Goal: Navigation & Orientation: Find specific page/section

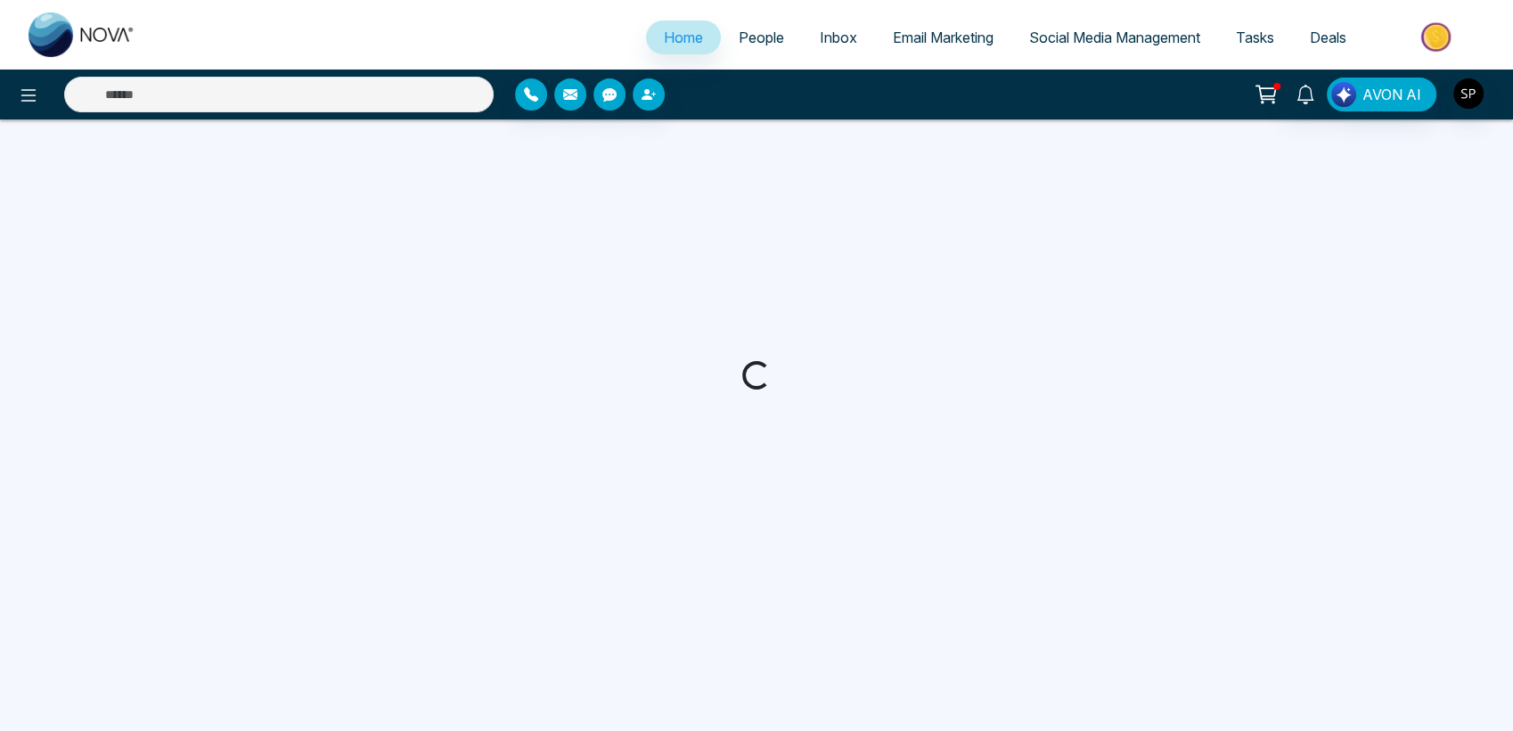
select select "*"
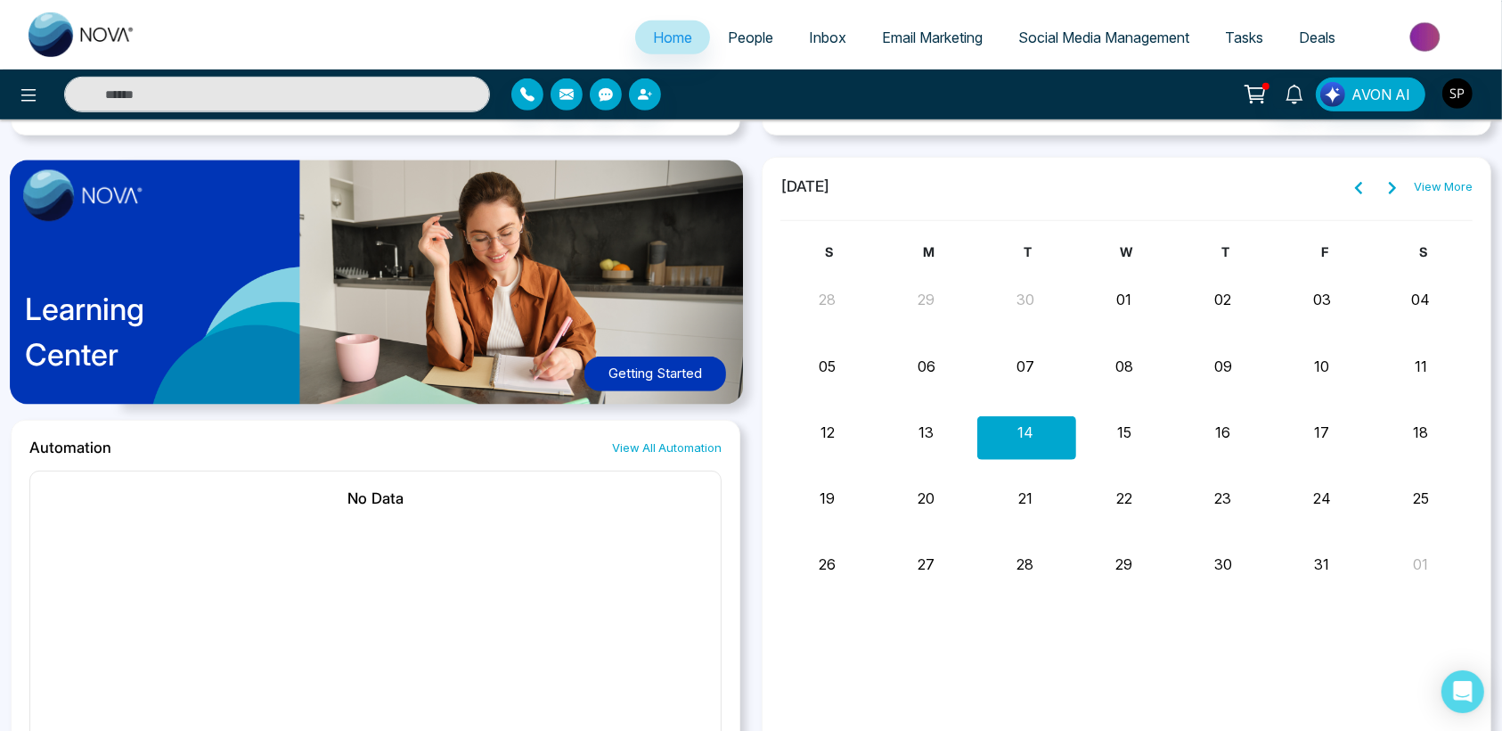
scroll to position [1005, 0]
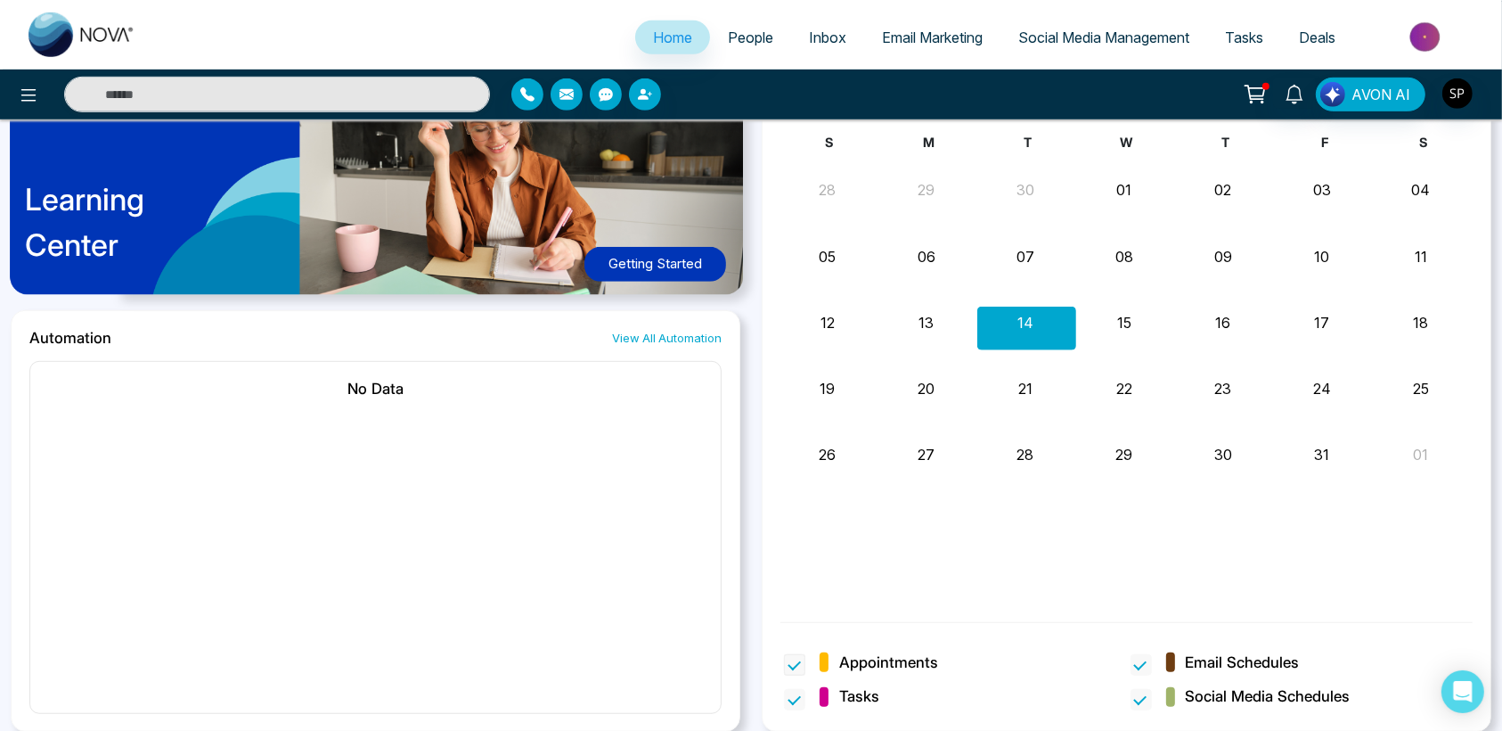
click at [874, 667] on span "Appointments" at bounding box center [888, 662] width 99 height 23
click at [728, 37] on span "People" at bounding box center [750, 38] width 45 height 18
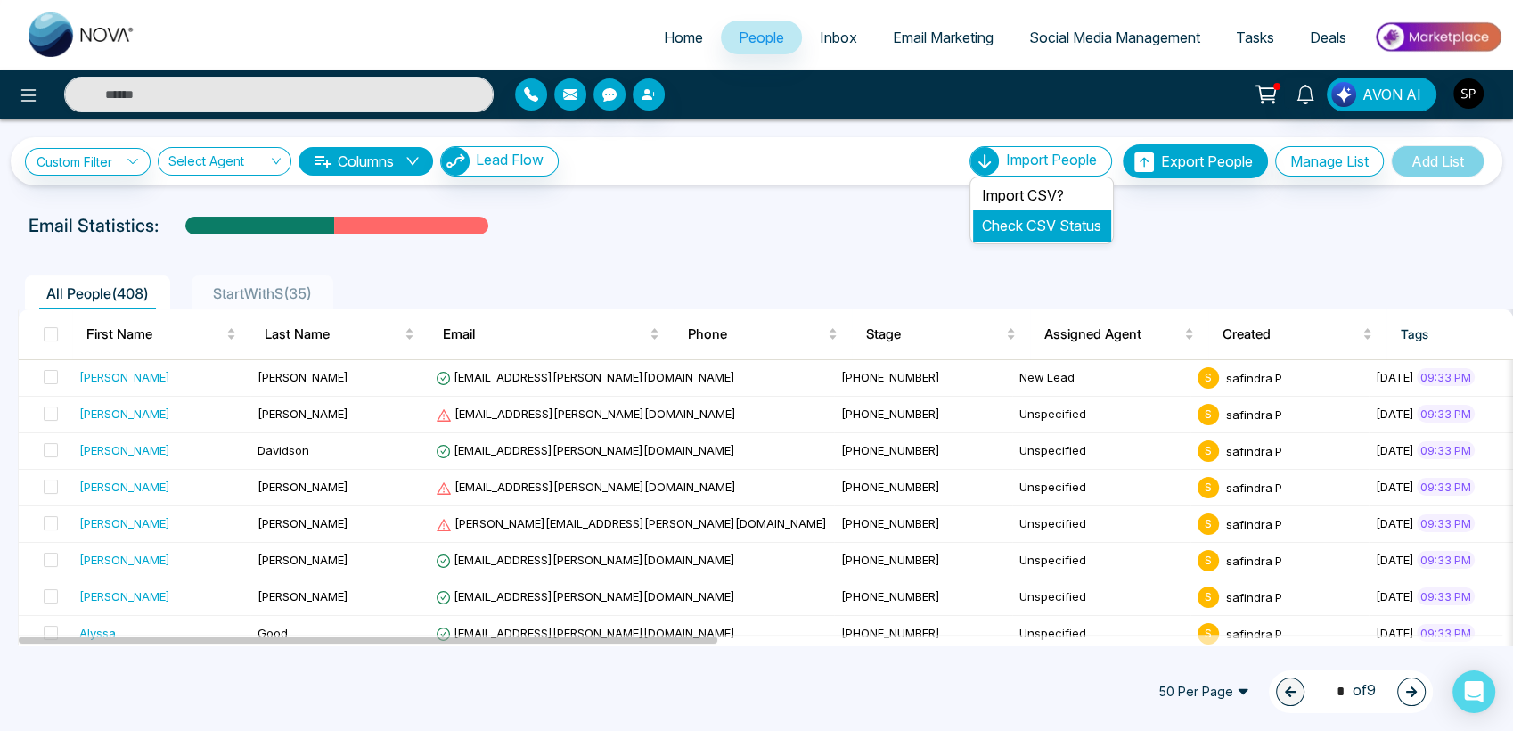
click at [1034, 213] on li "Check CSV Status" at bounding box center [1041, 225] width 137 height 30
click at [836, 35] on span "Inbox" at bounding box center [838, 38] width 37 height 18
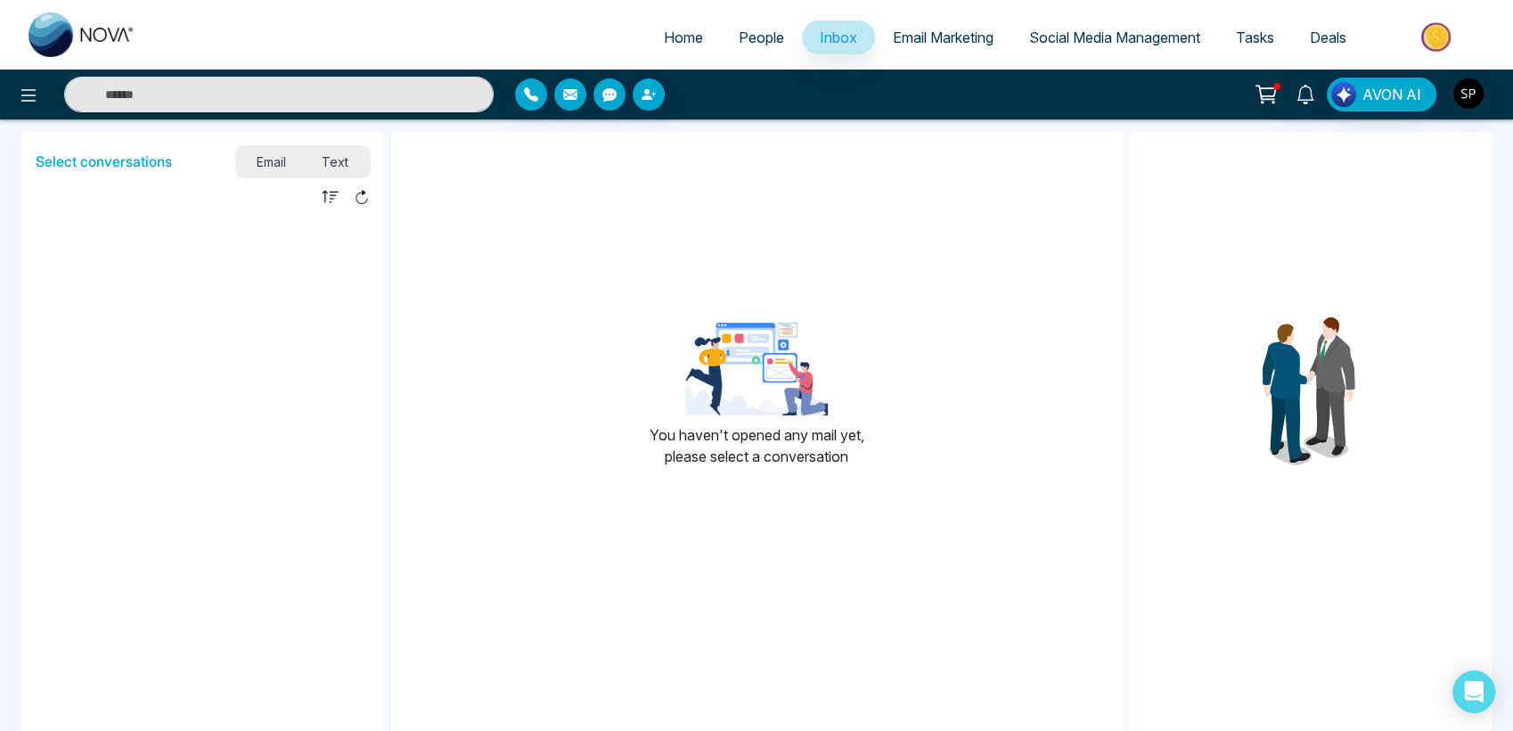
click at [911, 51] on link "Email Marketing" at bounding box center [943, 37] width 136 height 34
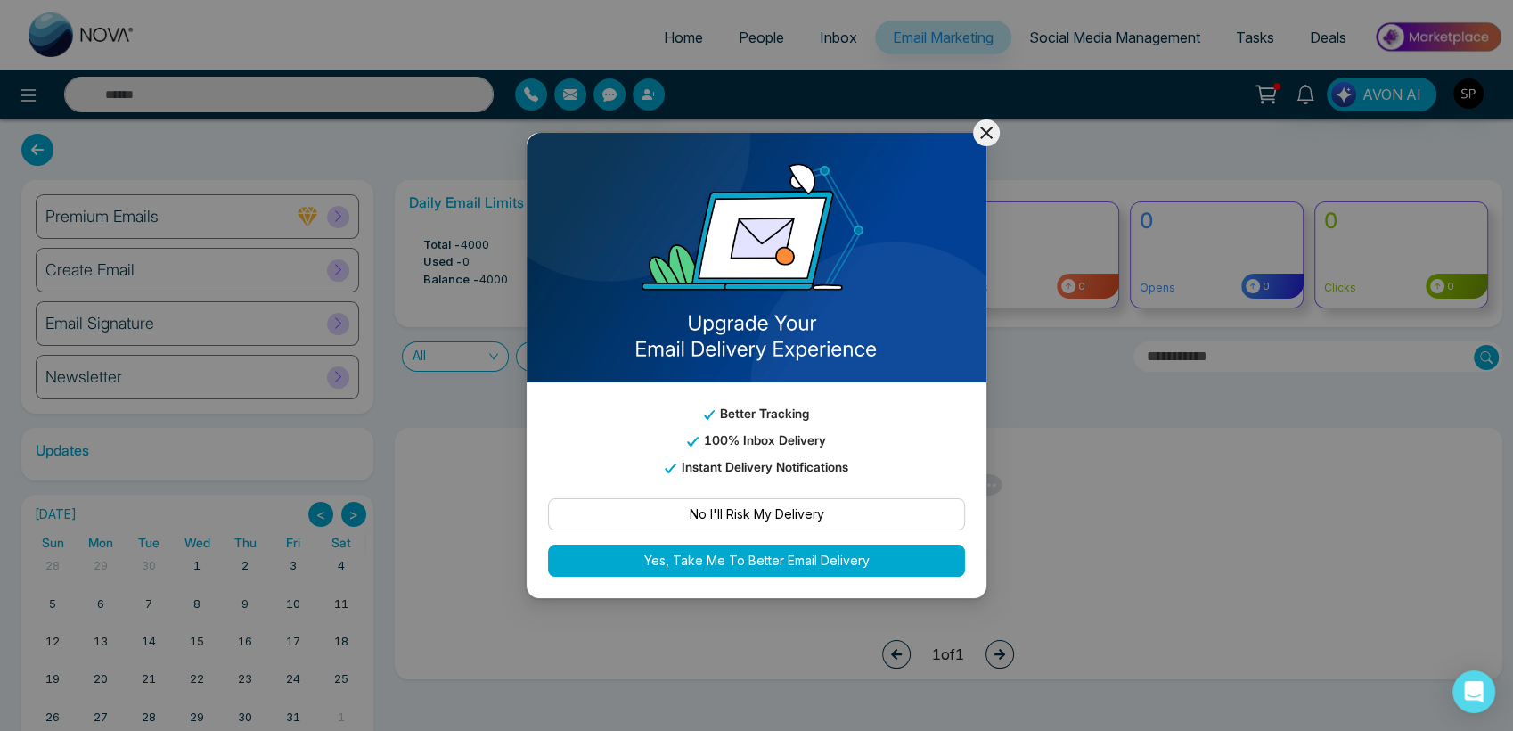
click at [979, 128] on icon at bounding box center [986, 132] width 21 height 21
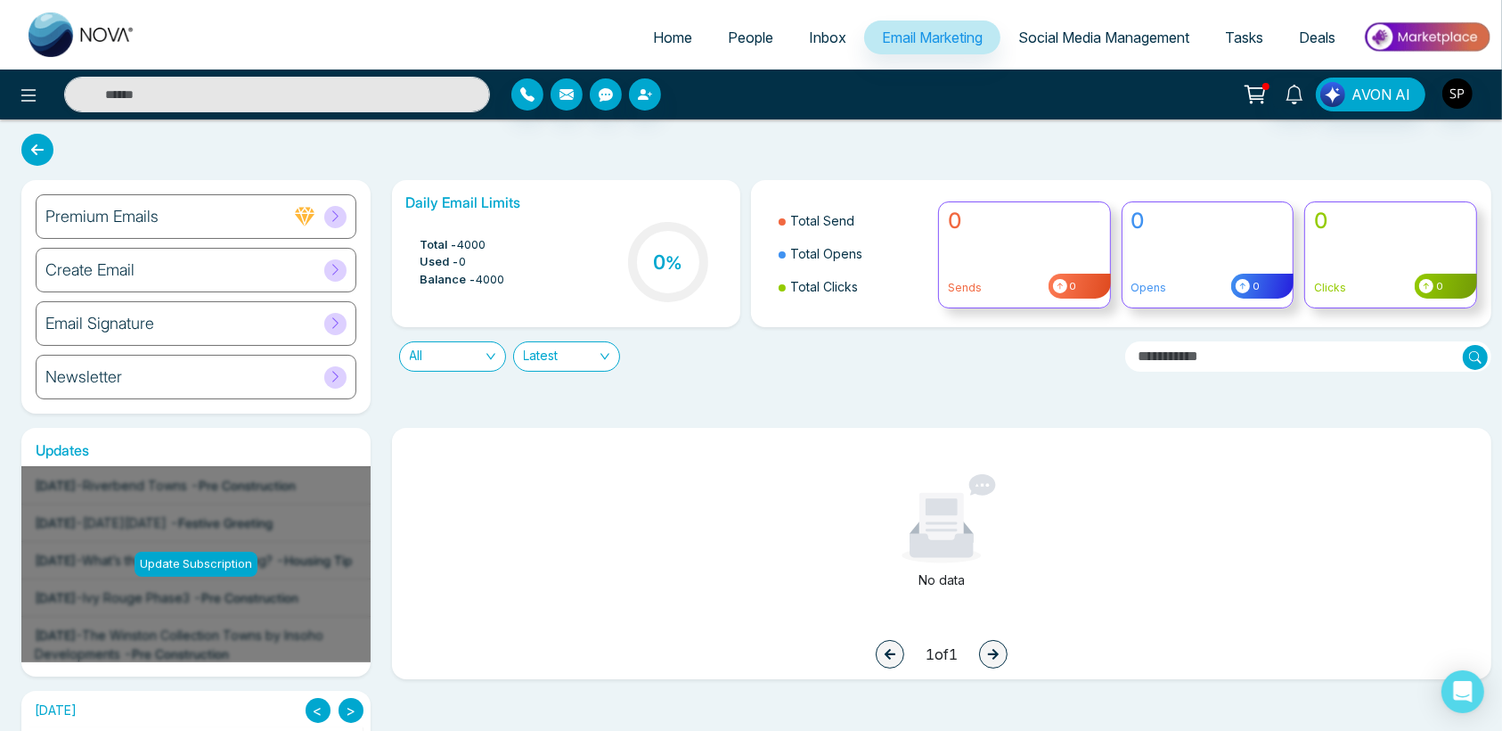
click at [1055, 47] on link "Social Media Management" at bounding box center [1104, 37] width 207 height 34
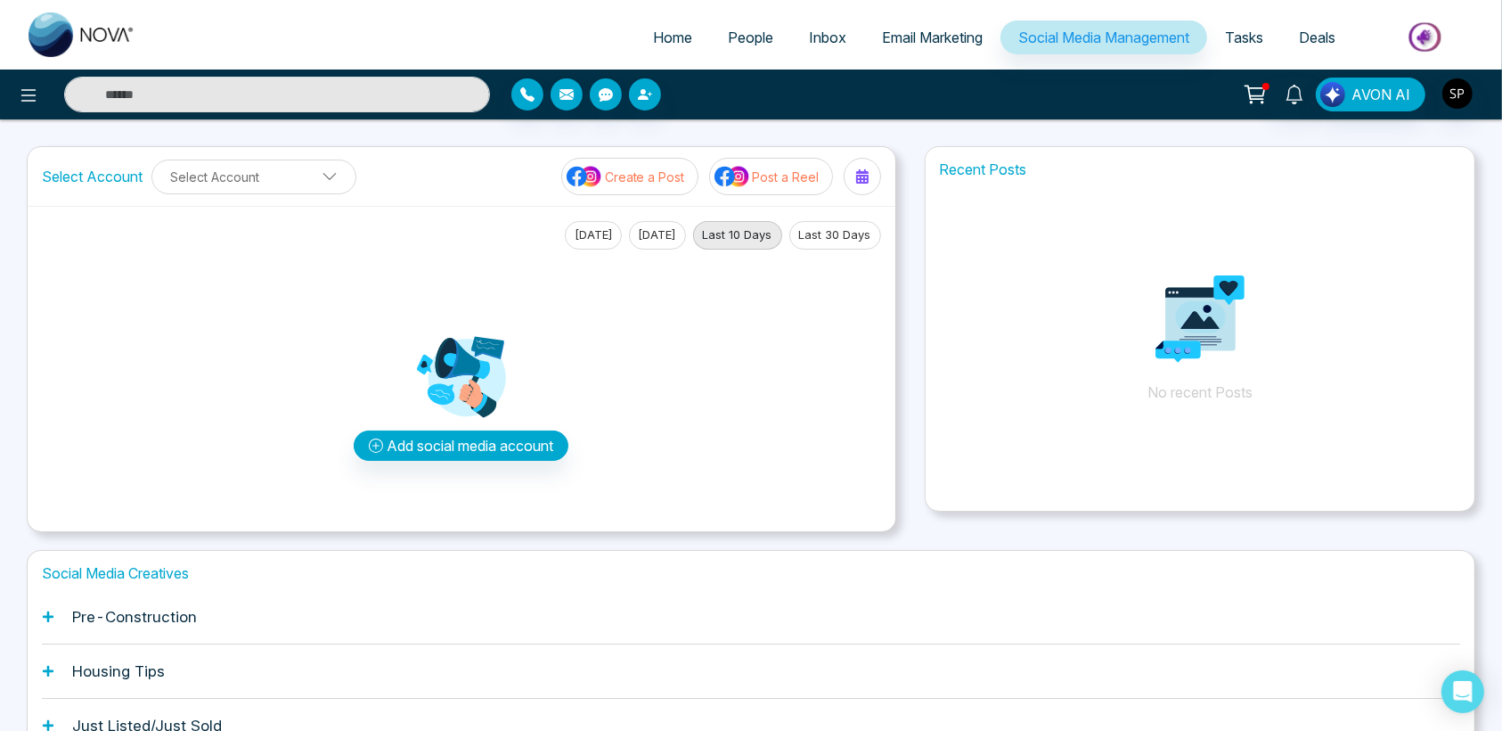
click at [1246, 29] on span "Tasks" at bounding box center [1244, 38] width 38 height 18
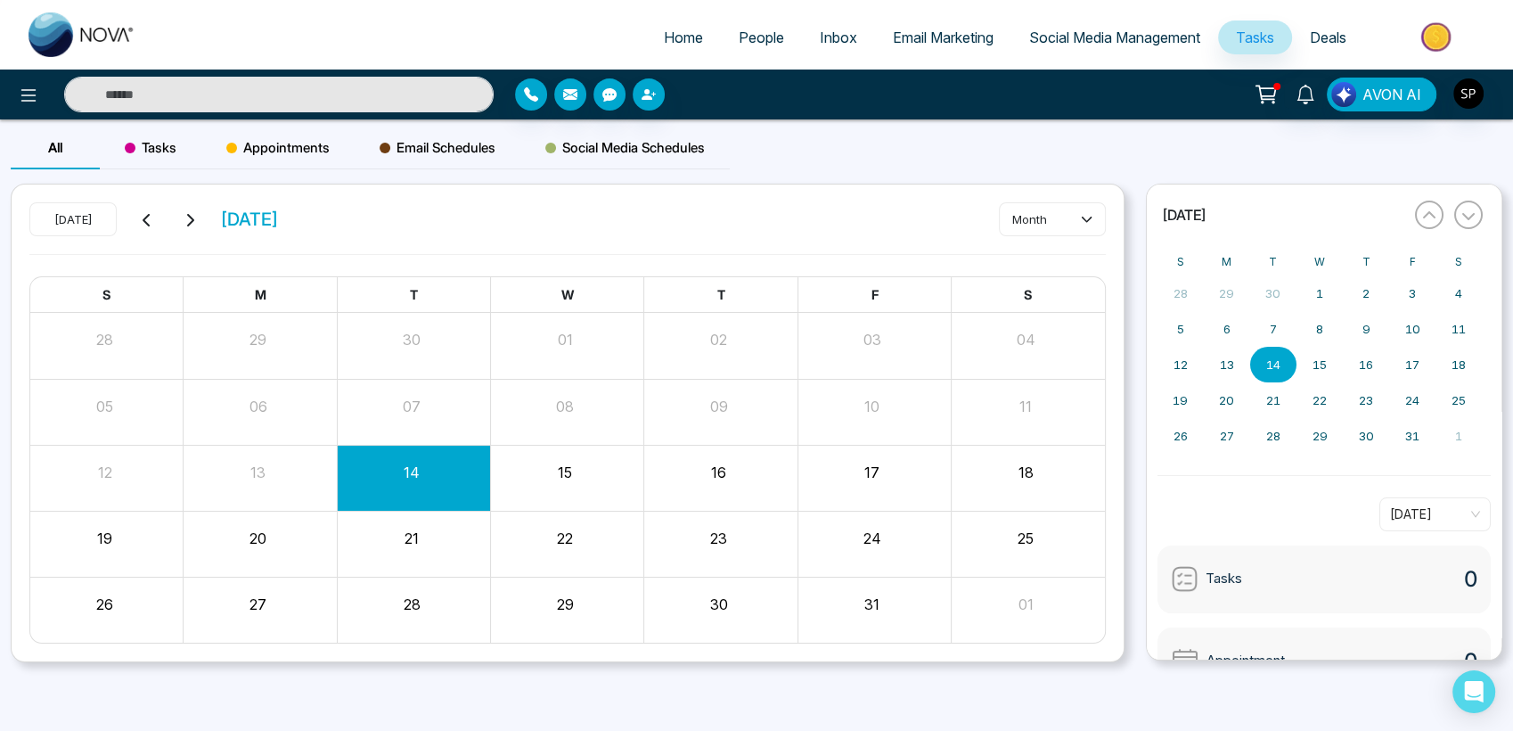
click at [1323, 43] on span "Deals" at bounding box center [1328, 38] width 37 height 18
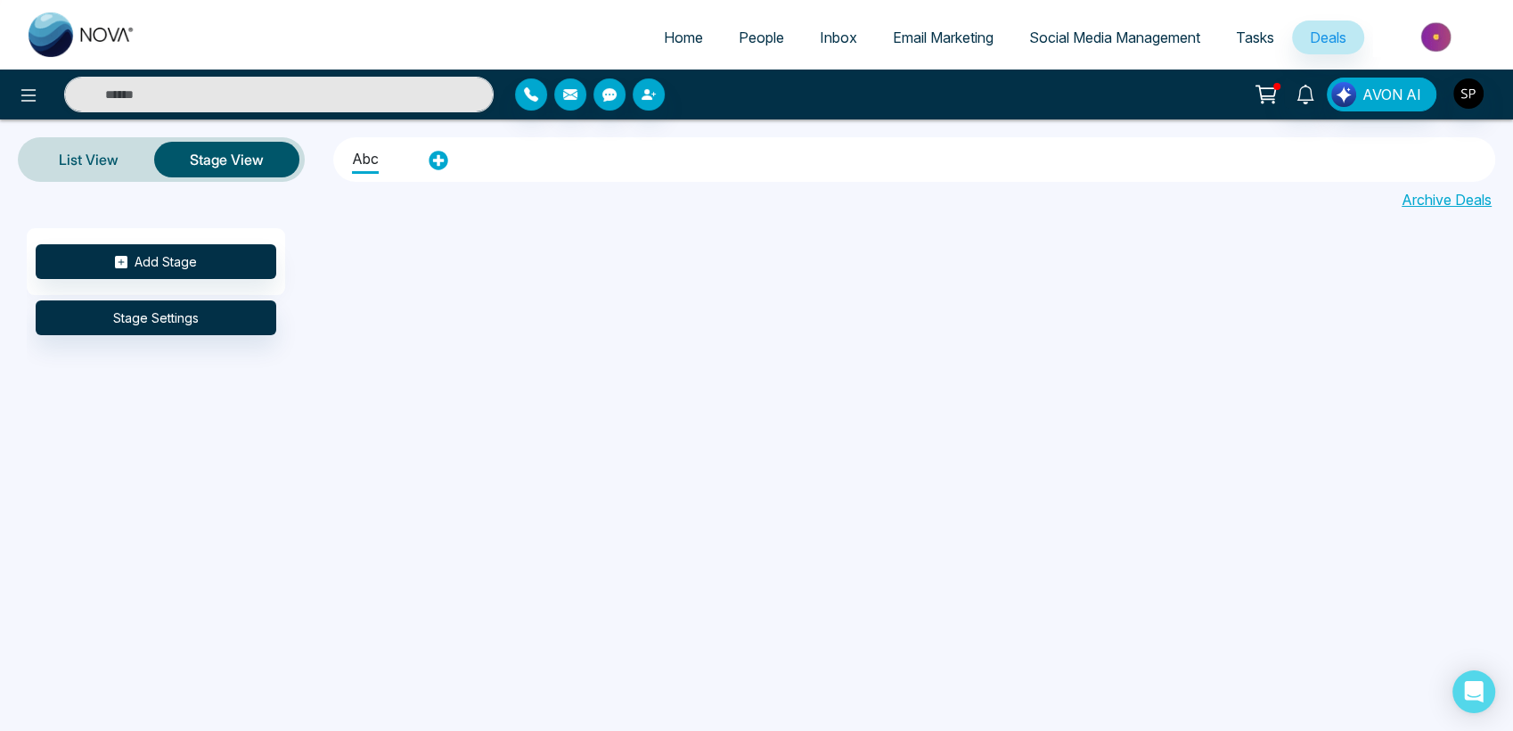
click at [749, 43] on span "People" at bounding box center [761, 38] width 45 height 18
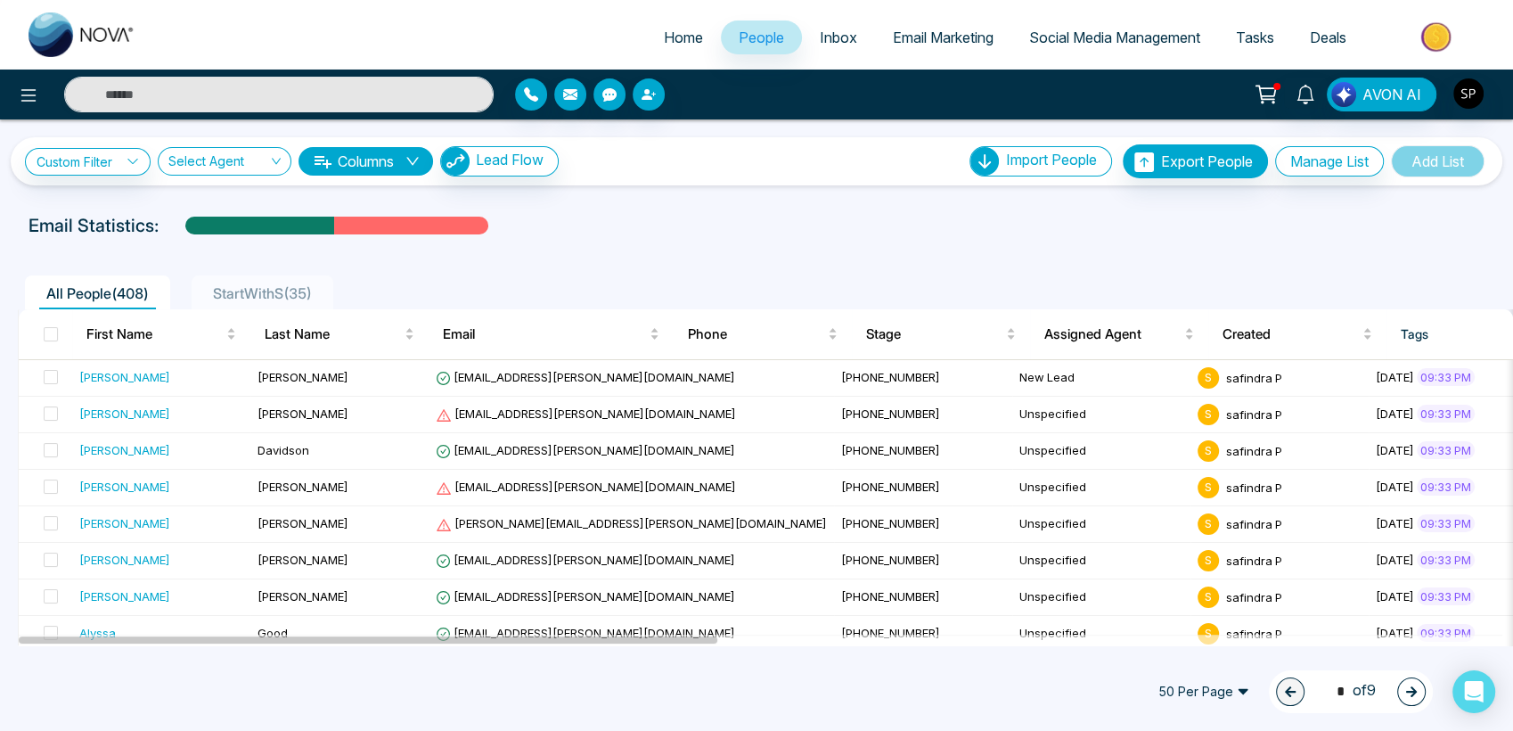
click at [276, 295] on span "StartWithS ( 35 )" at bounding box center [262, 293] width 113 height 18
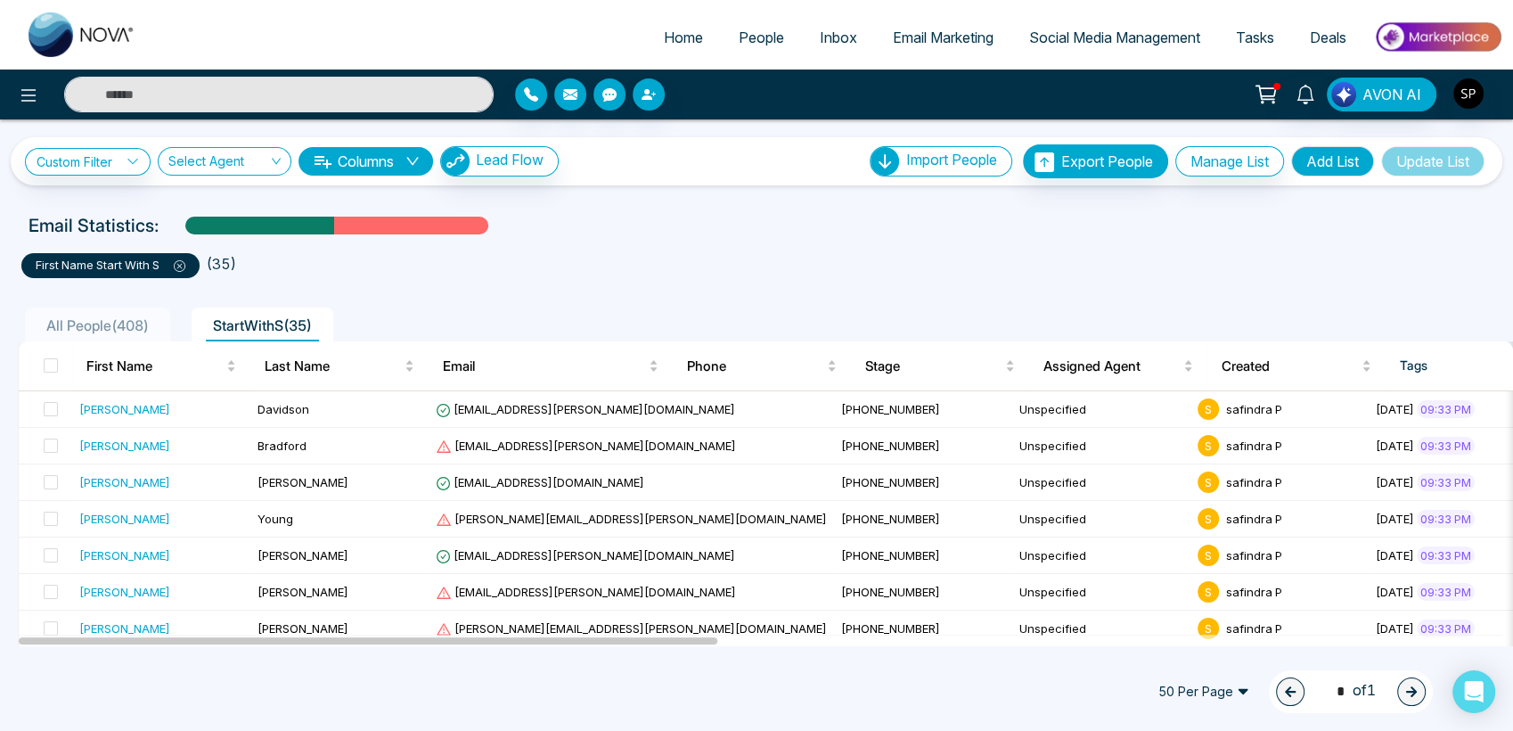
click at [820, 44] on span "Inbox" at bounding box center [838, 38] width 37 height 18
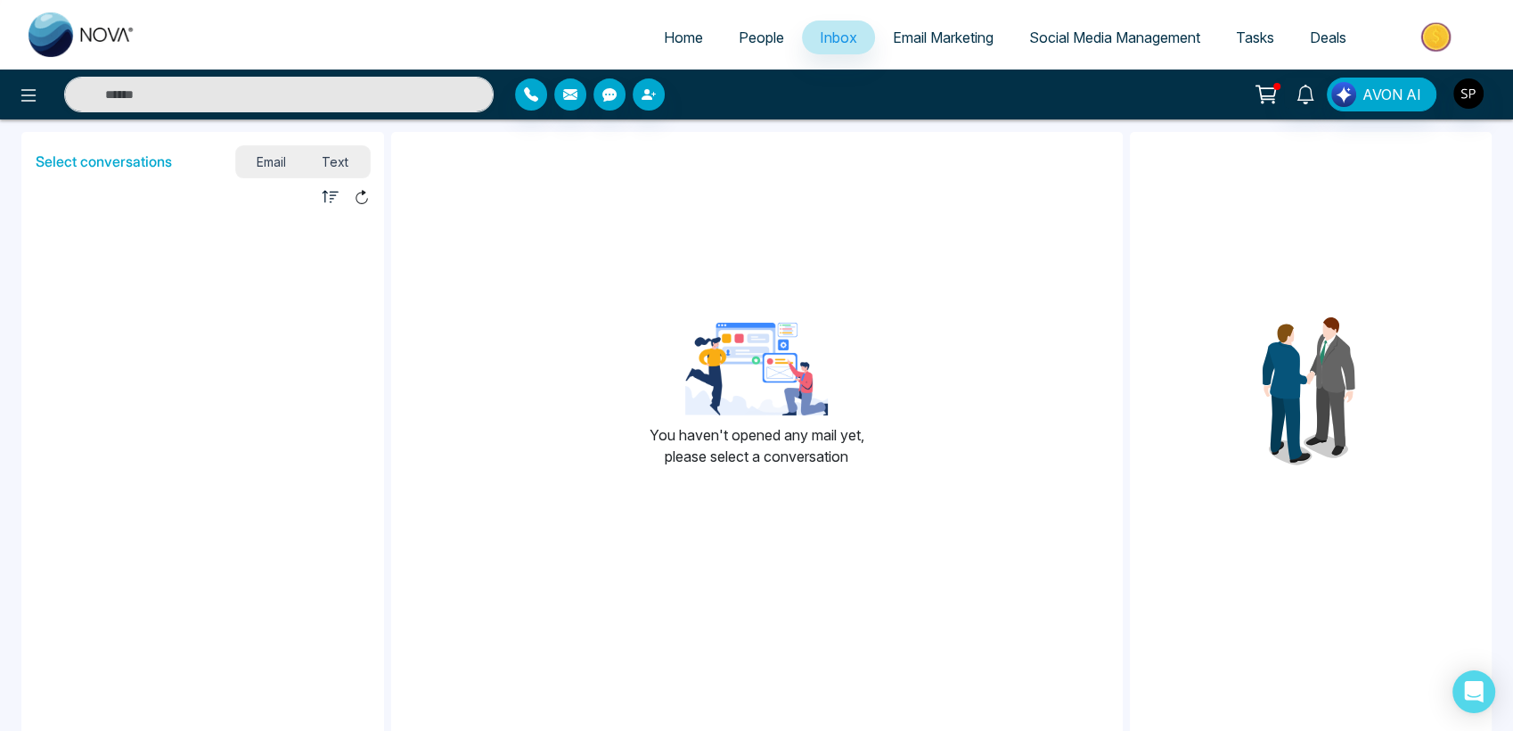
click at [764, 32] on span "People" at bounding box center [761, 38] width 45 height 18
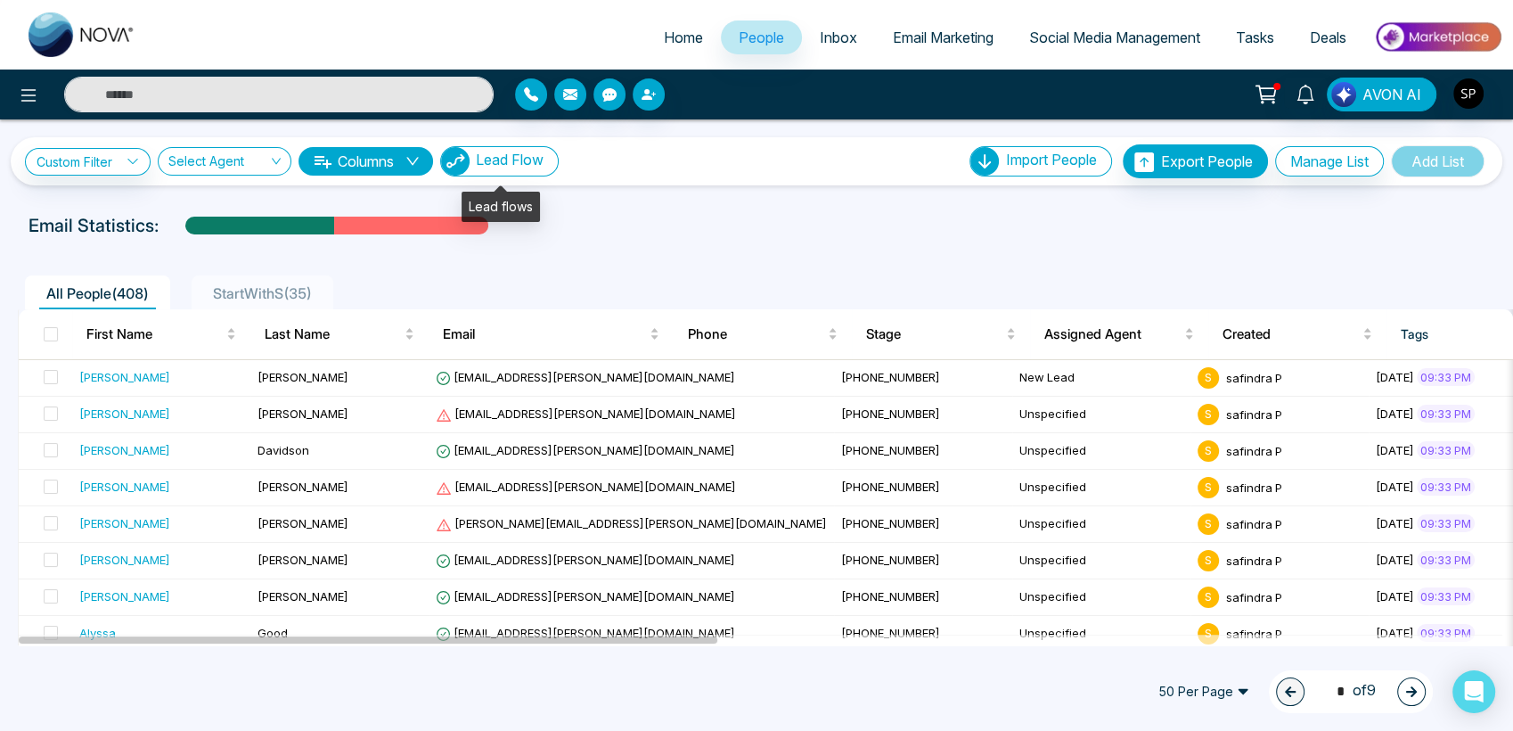
click at [510, 163] on span "Lead Flow" at bounding box center [510, 160] width 68 height 18
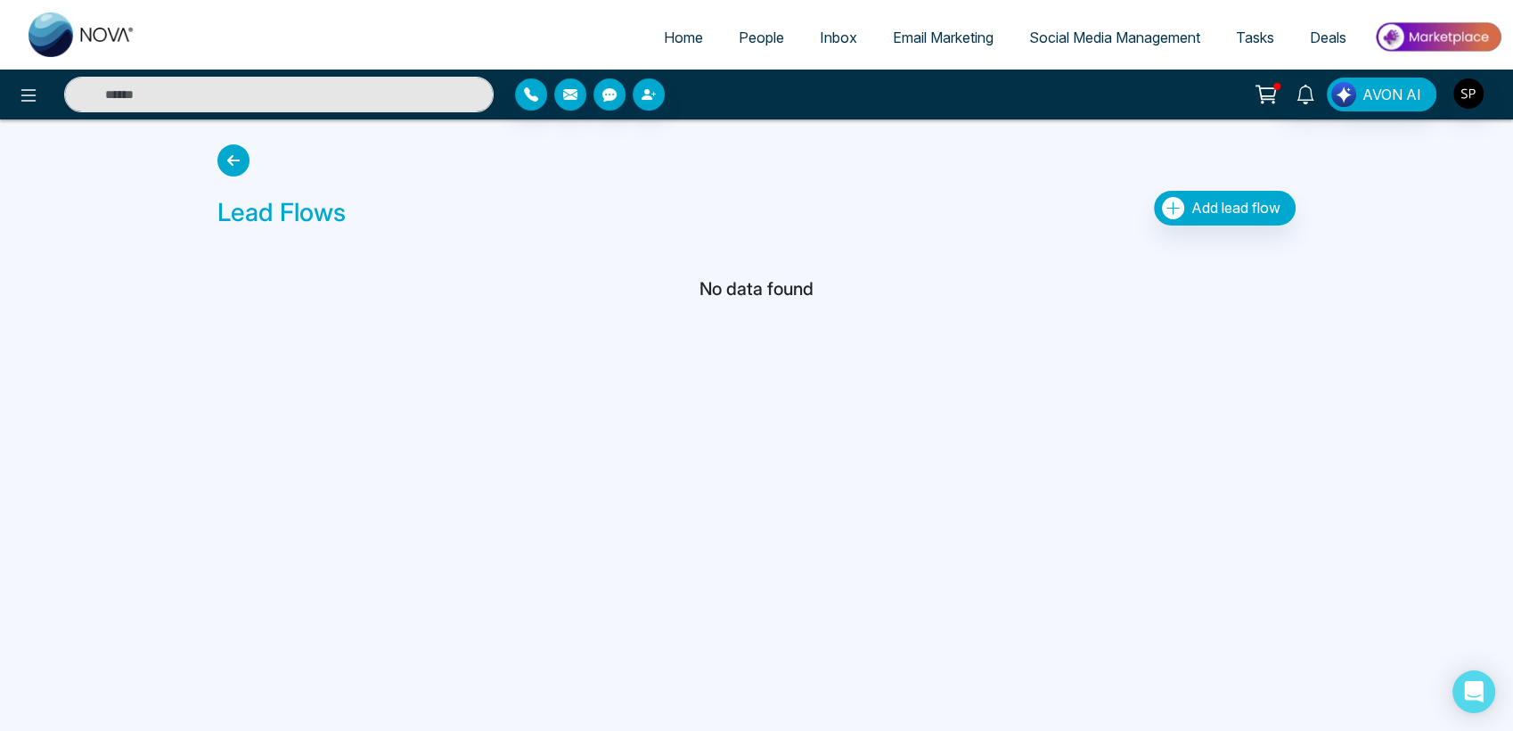
click at [238, 163] on icon at bounding box center [233, 160] width 32 height 32
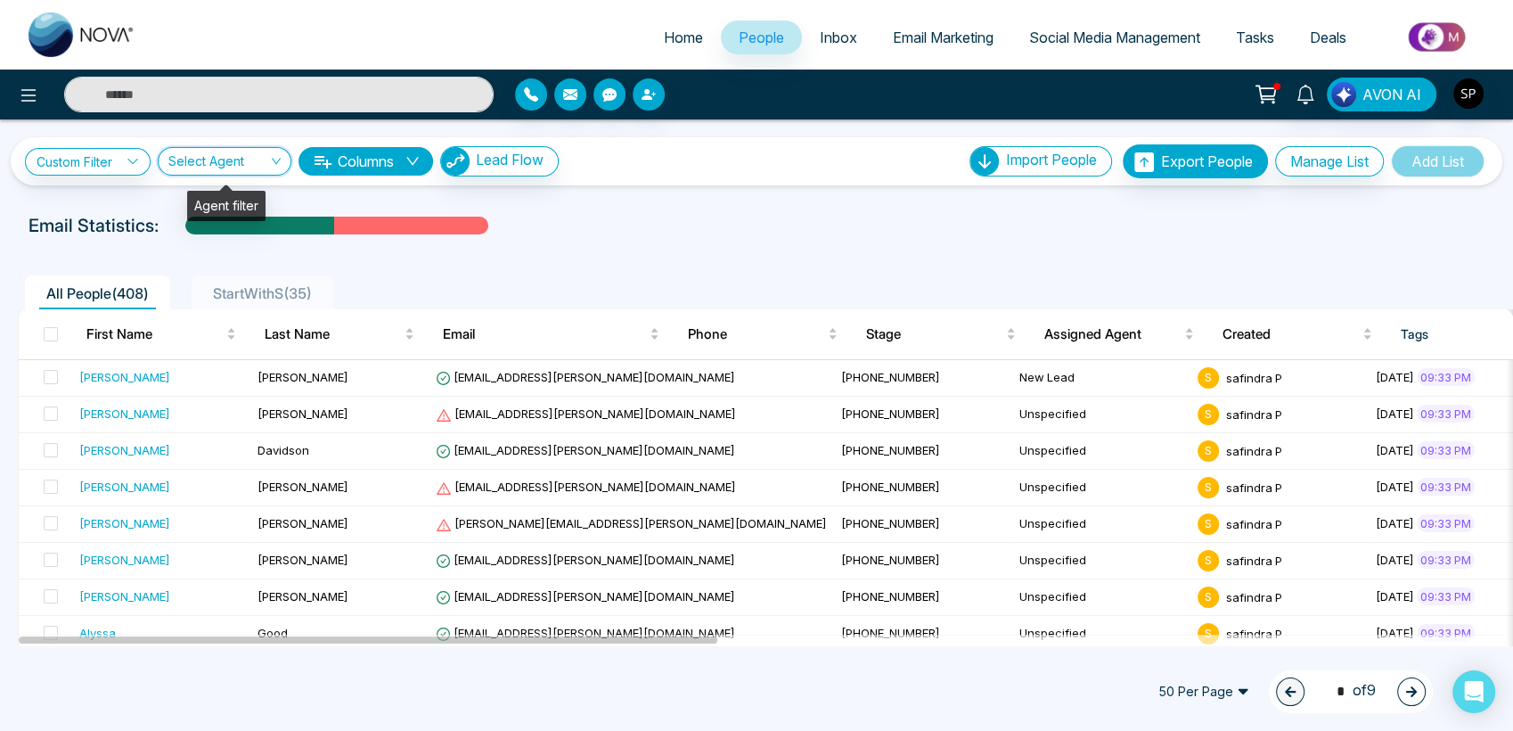
click at [179, 165] on input "search" at bounding box center [218, 165] width 100 height 34
click at [203, 192] on div "Show All" at bounding box center [224, 197] width 112 height 20
click at [238, 159] on span "Show All" at bounding box center [224, 160] width 112 height 17
click at [234, 220] on div "safindra P (me)" at bounding box center [224, 226] width 112 height 20
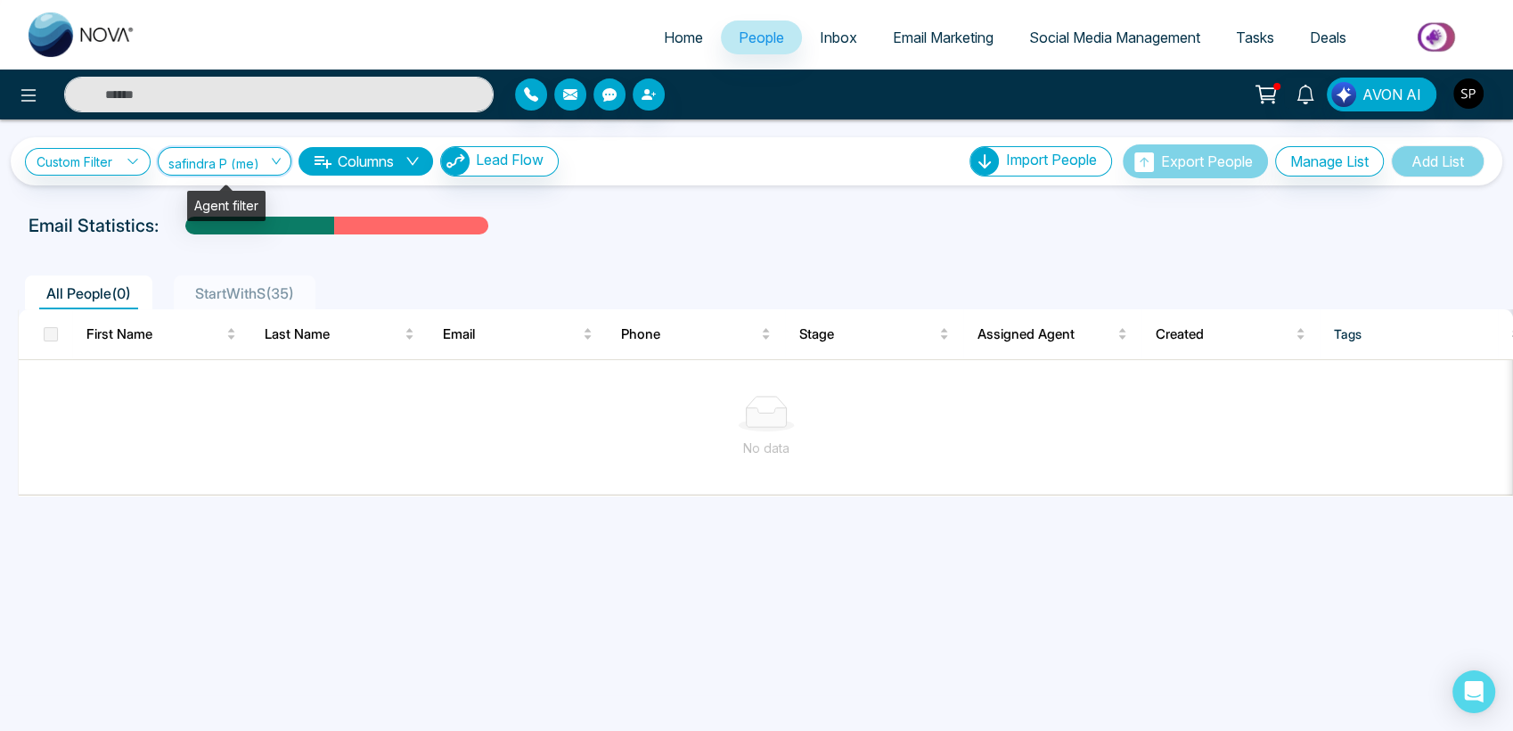
click at [235, 162] on span "safindra P (me)" at bounding box center [224, 160] width 112 height 17
click at [216, 197] on div "Show All" at bounding box center [224, 197] width 112 height 20
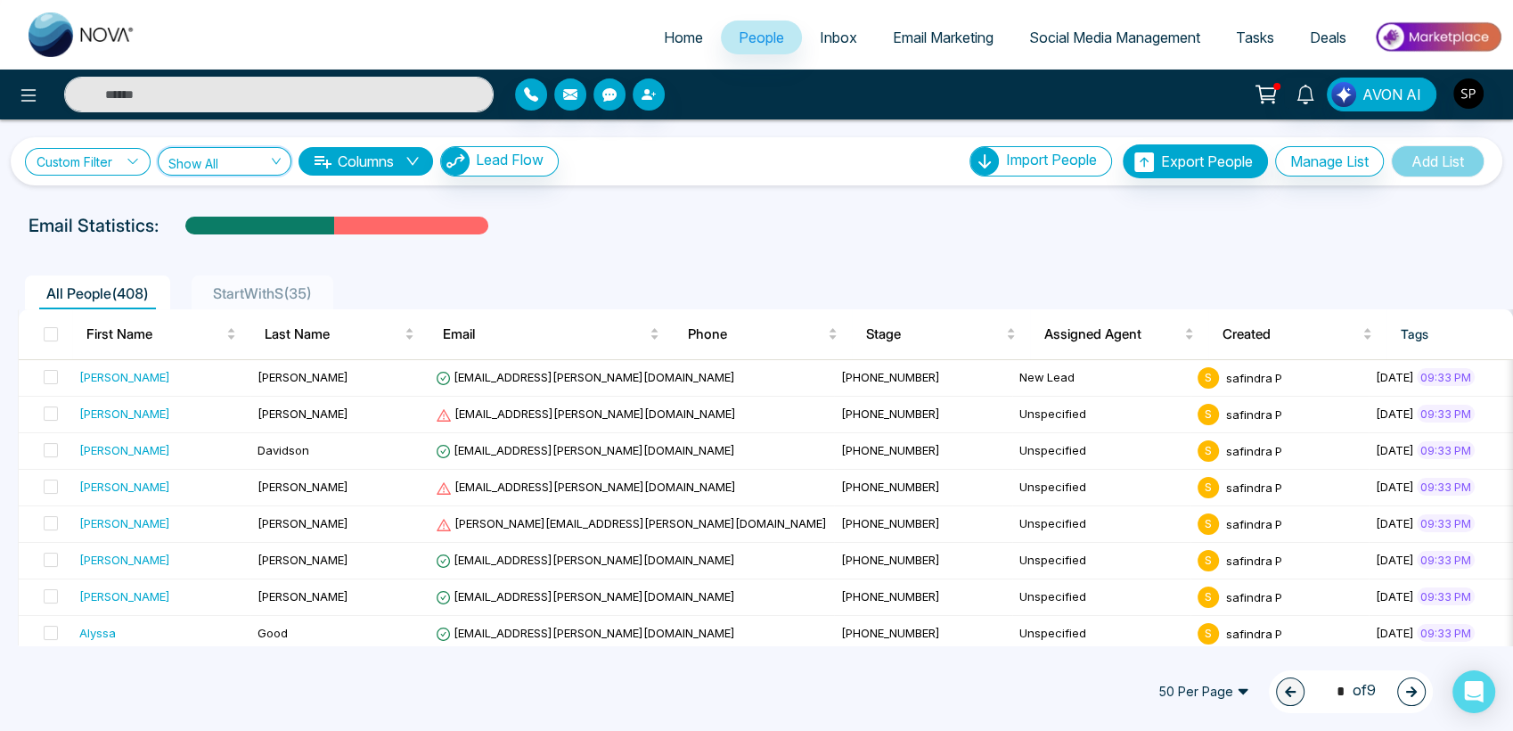
click at [125, 155] on link "Custom Filter" at bounding box center [88, 162] width 126 height 28
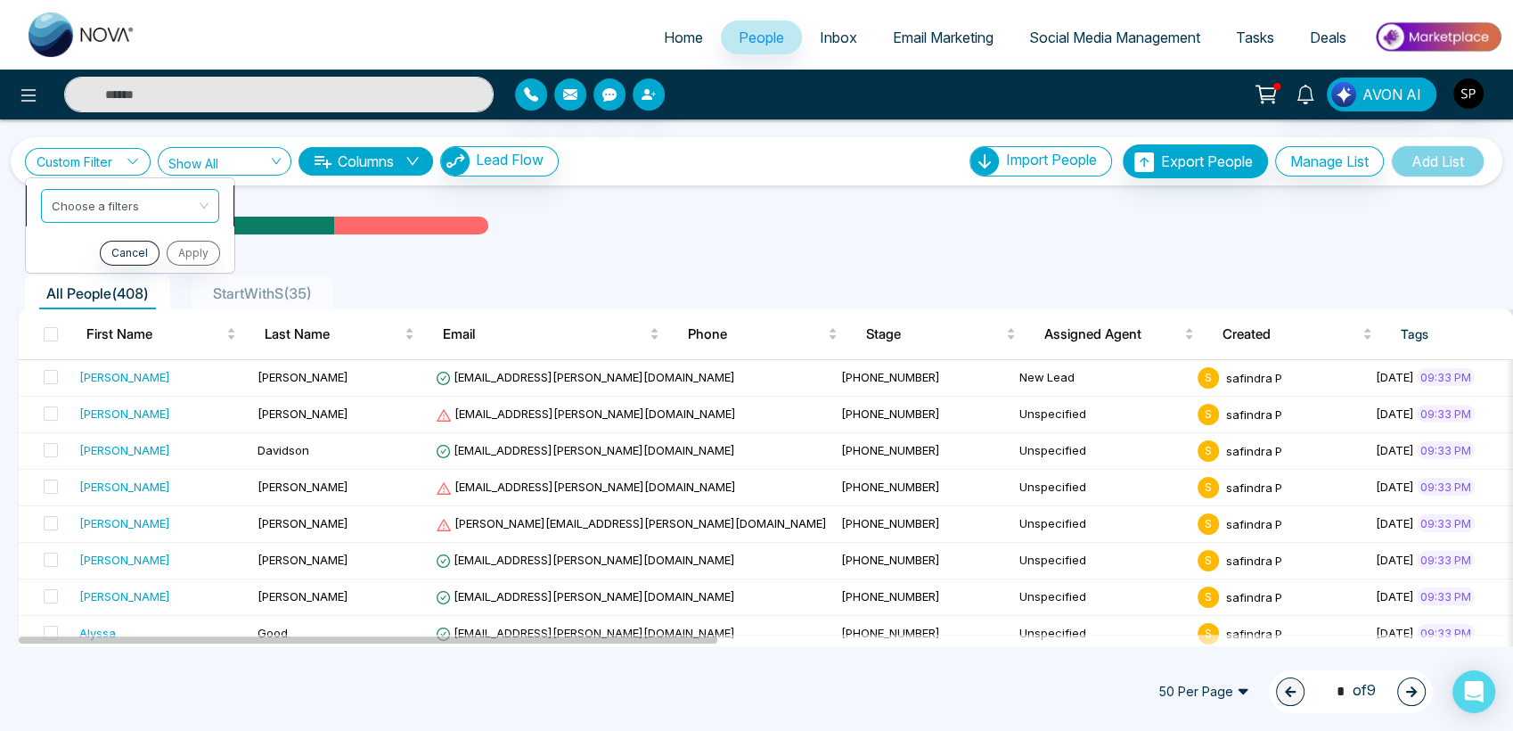
click at [163, 217] on span at bounding box center [124, 205] width 144 height 32
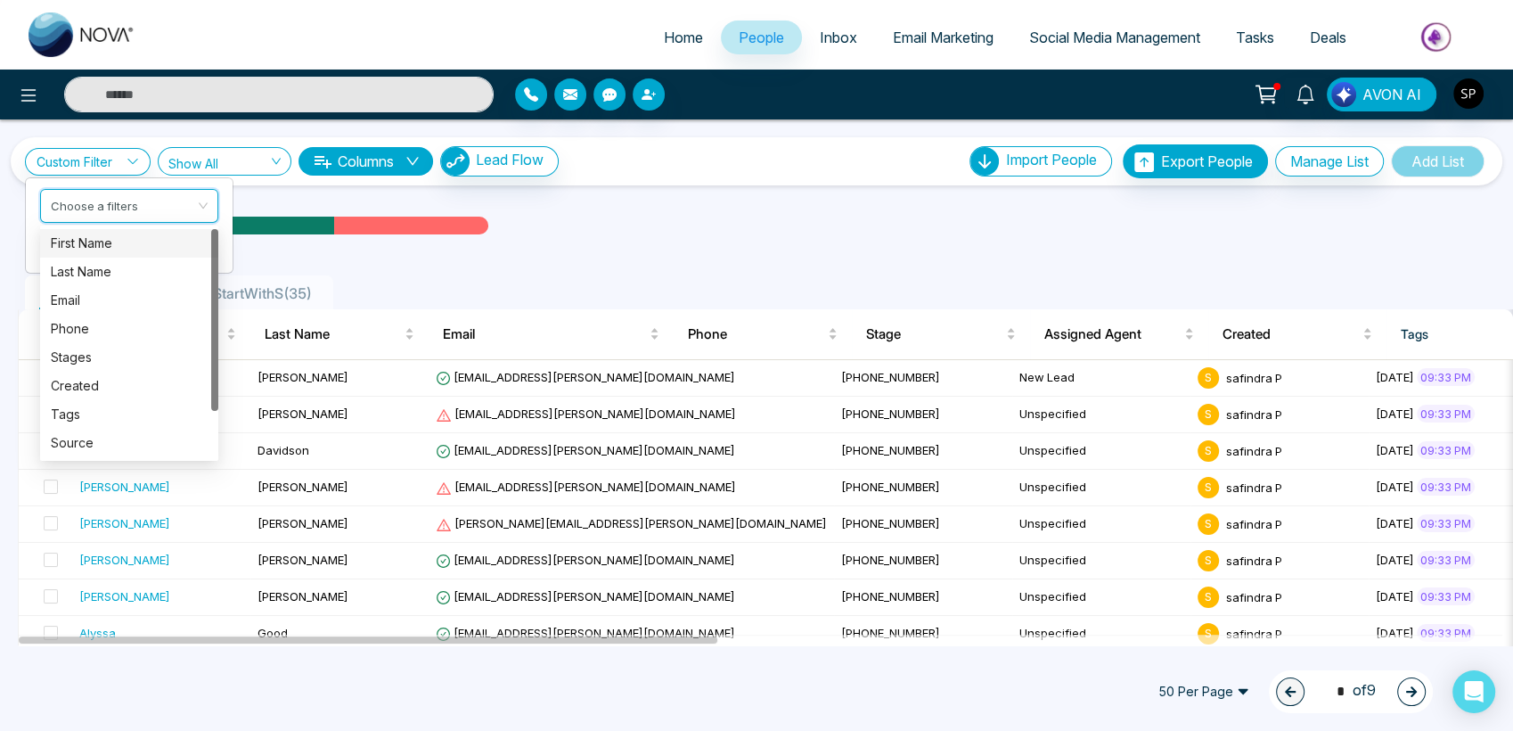
click at [124, 242] on div "First Name" at bounding box center [129, 243] width 157 height 20
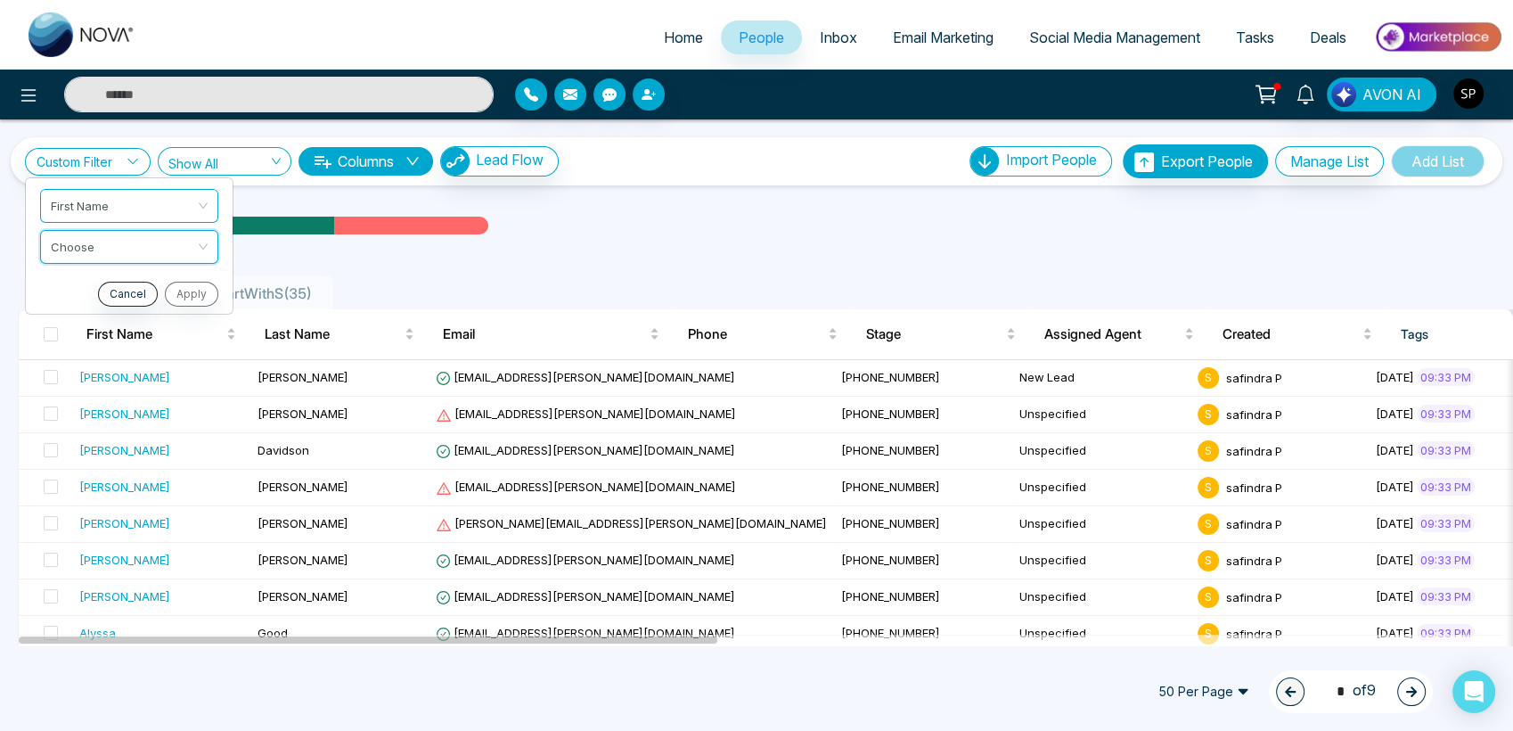
click at [124, 242] on input "search" at bounding box center [123, 243] width 144 height 27
click at [107, 283] on div "Start with" at bounding box center [129, 284] width 157 height 20
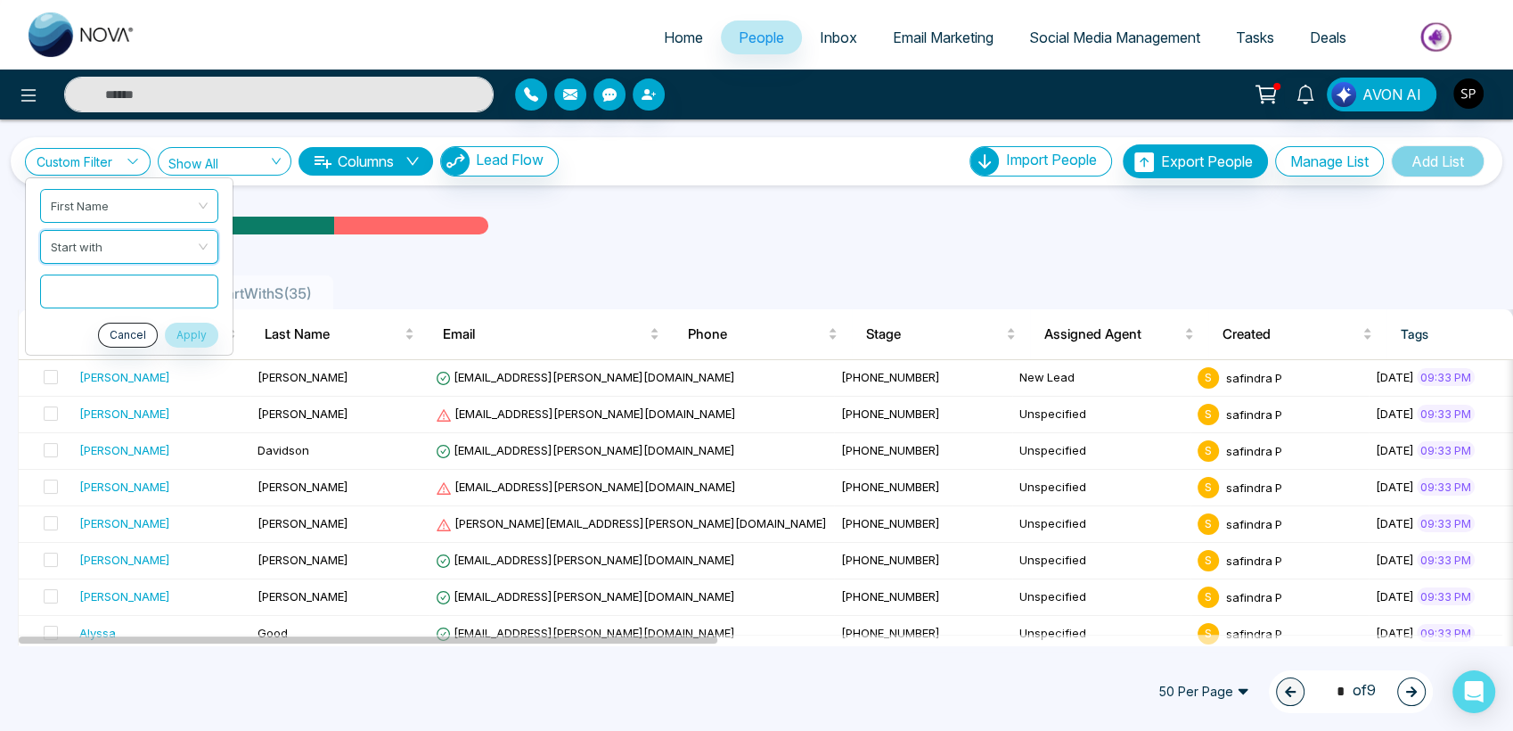
click at [107, 283] on input "text" at bounding box center [129, 291] width 178 height 34
type input "*"
click at [187, 324] on button "Apply" at bounding box center [191, 334] width 53 height 25
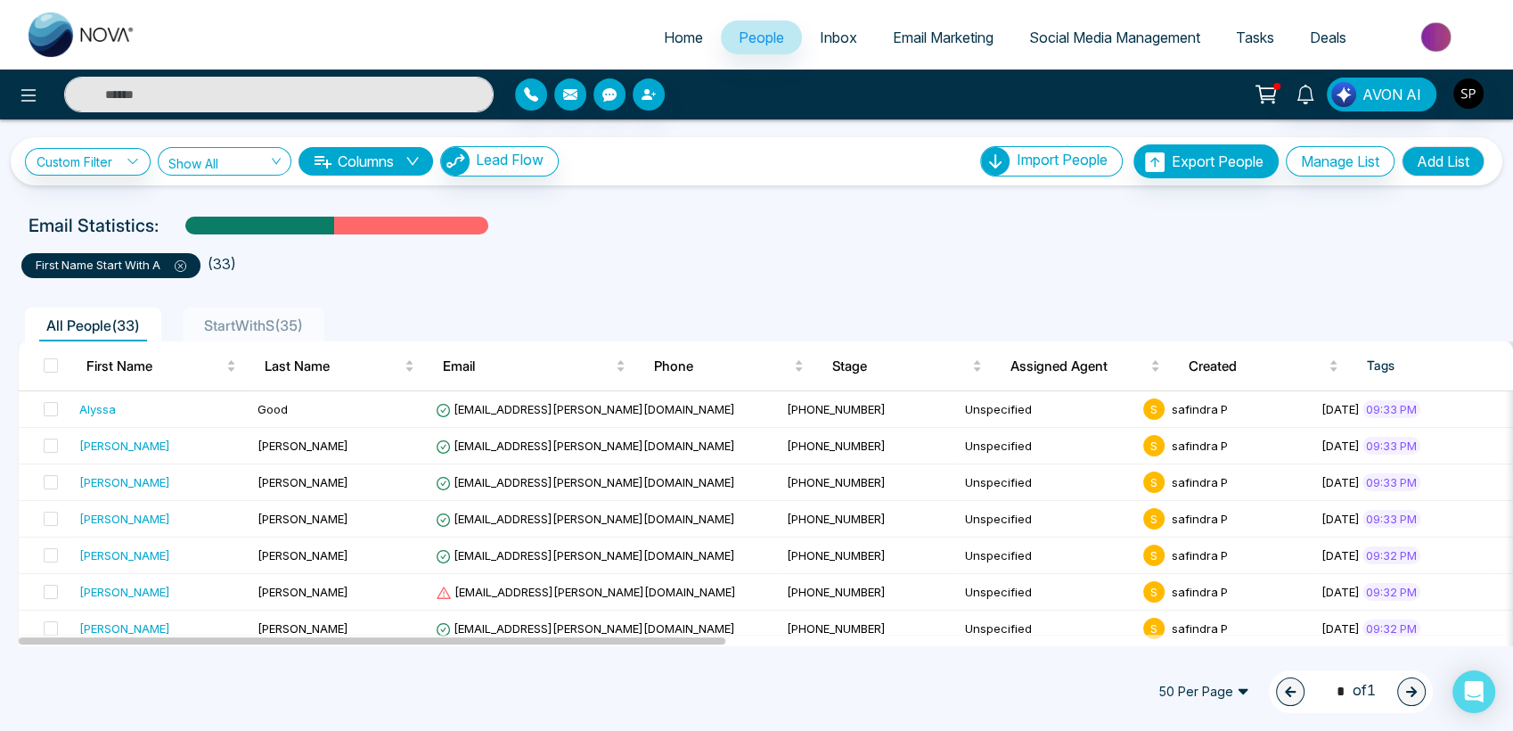
click at [184, 262] on icon at bounding box center [181, 266] width 12 height 12
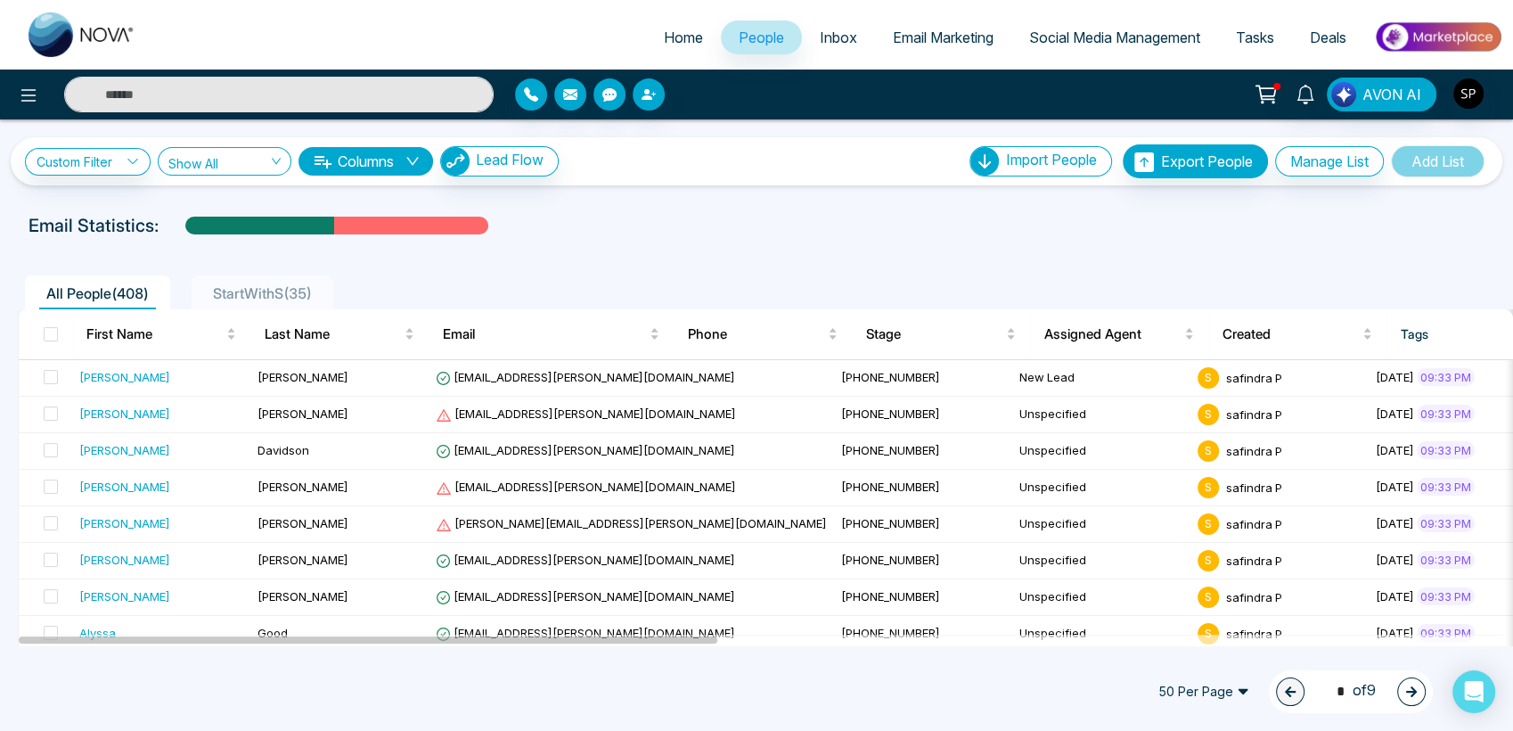
click at [821, 32] on span "Inbox" at bounding box center [838, 38] width 37 height 18
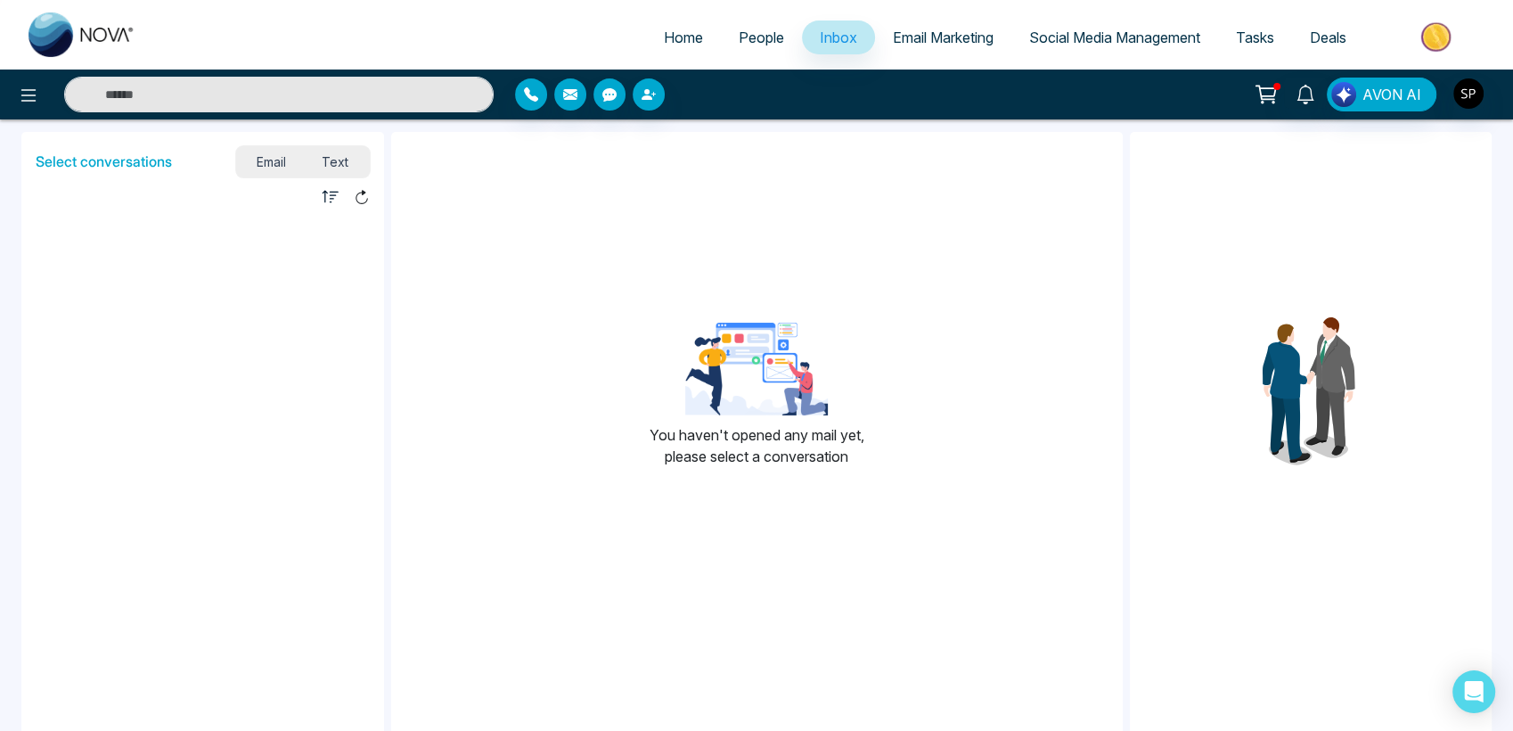
click at [921, 38] on span "Email Marketing" at bounding box center [943, 38] width 101 height 18
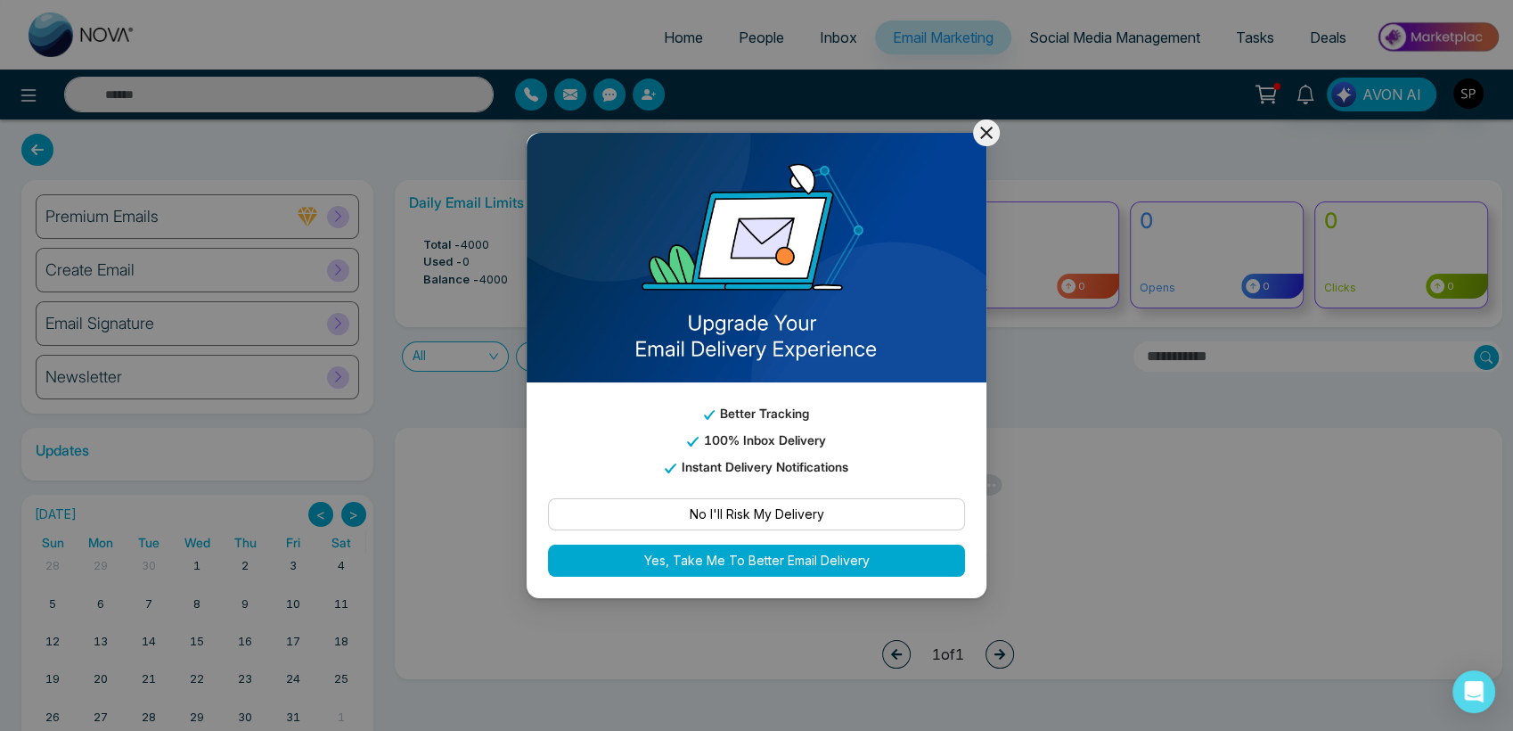
click at [985, 134] on icon at bounding box center [986, 133] width 12 height 12
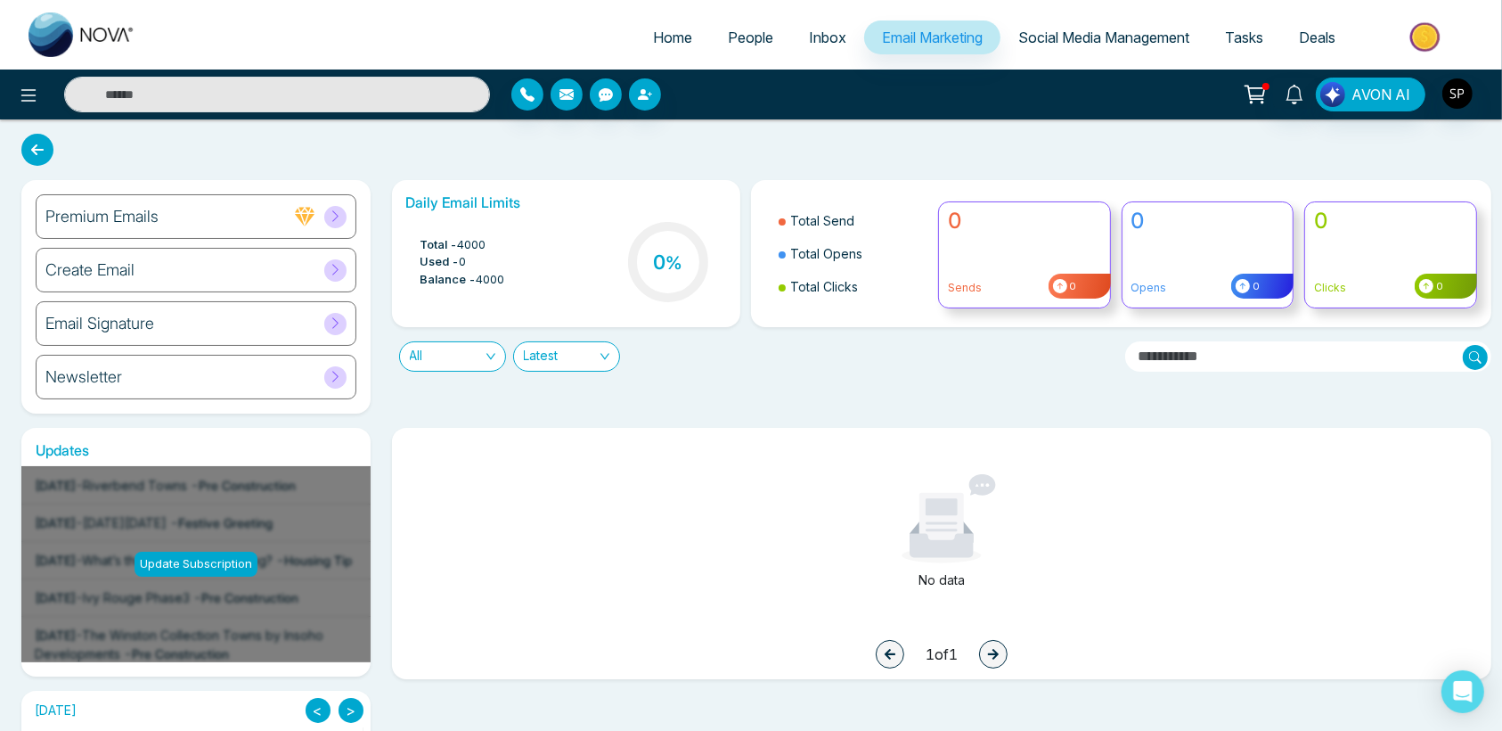
click at [340, 227] on div "Premium Emails" at bounding box center [196, 216] width 321 height 45
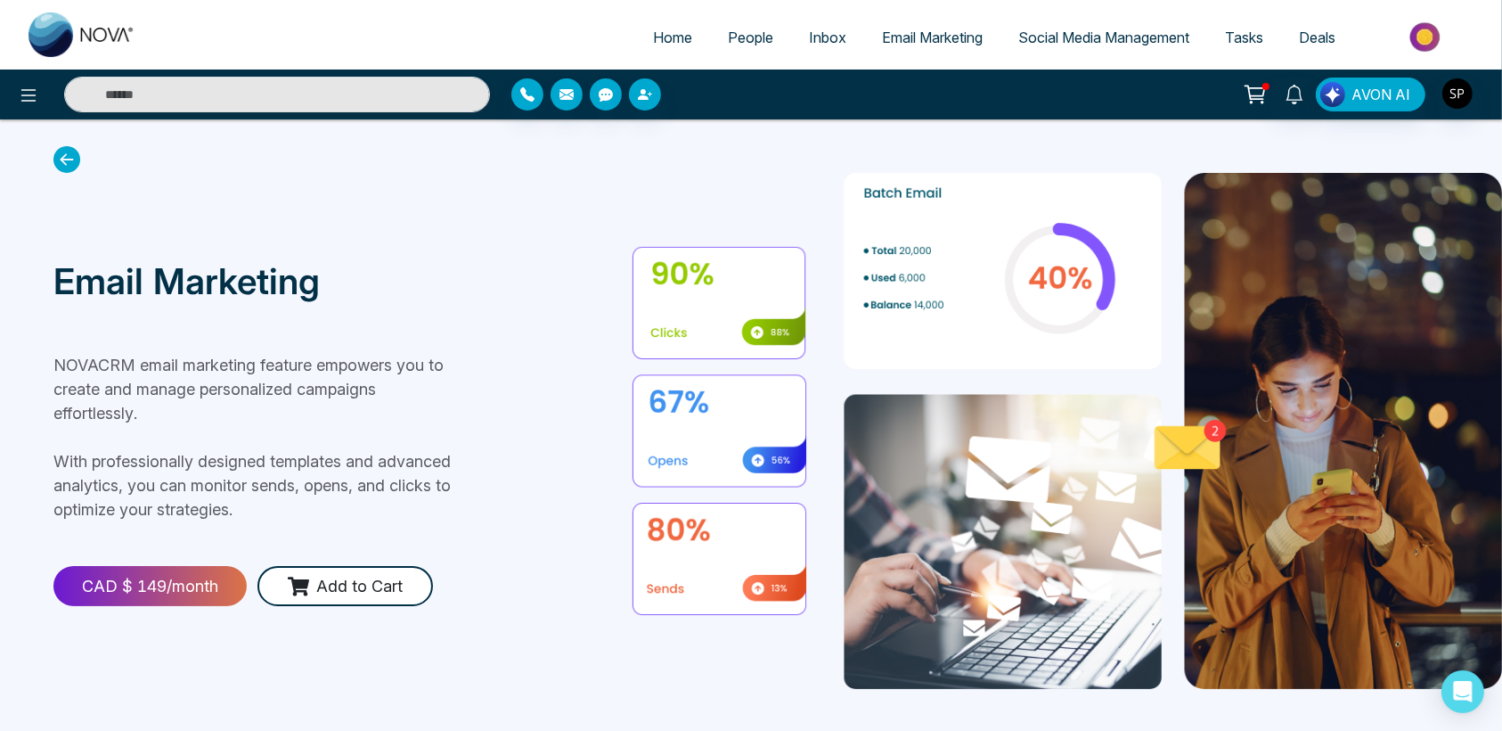
click at [76, 163] on icon at bounding box center [66, 159] width 27 height 27
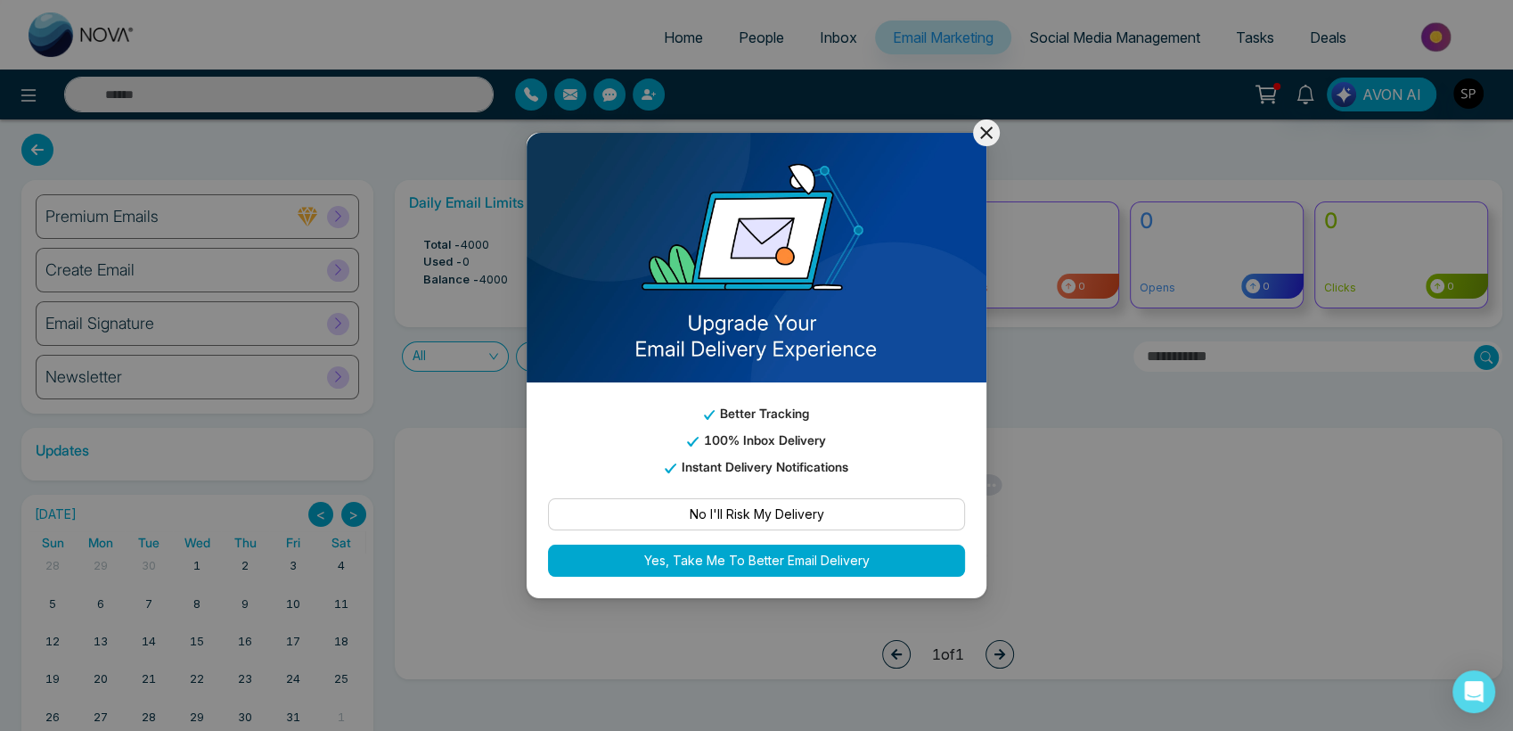
click at [991, 135] on icon at bounding box center [986, 132] width 21 height 21
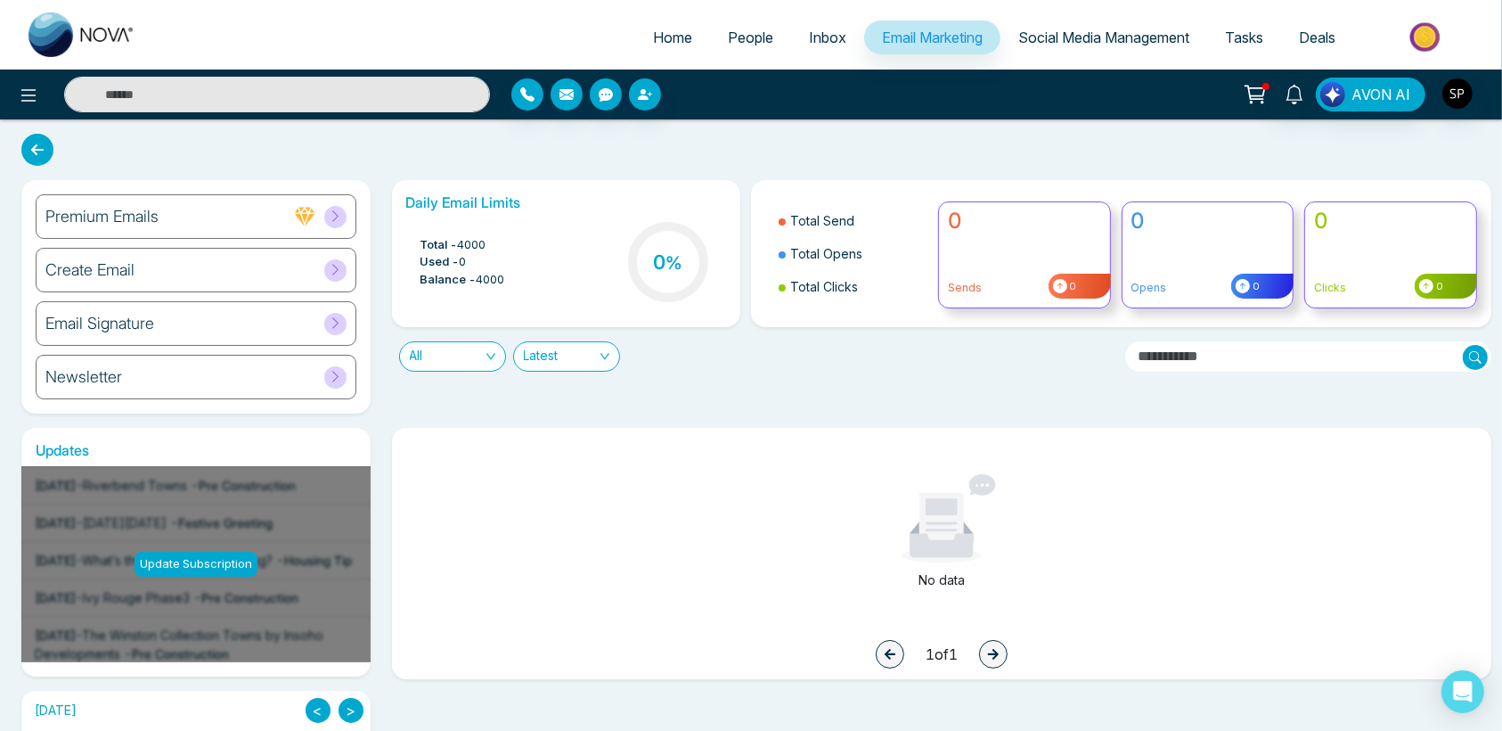
click at [335, 274] on icon at bounding box center [335, 269] width 13 height 13
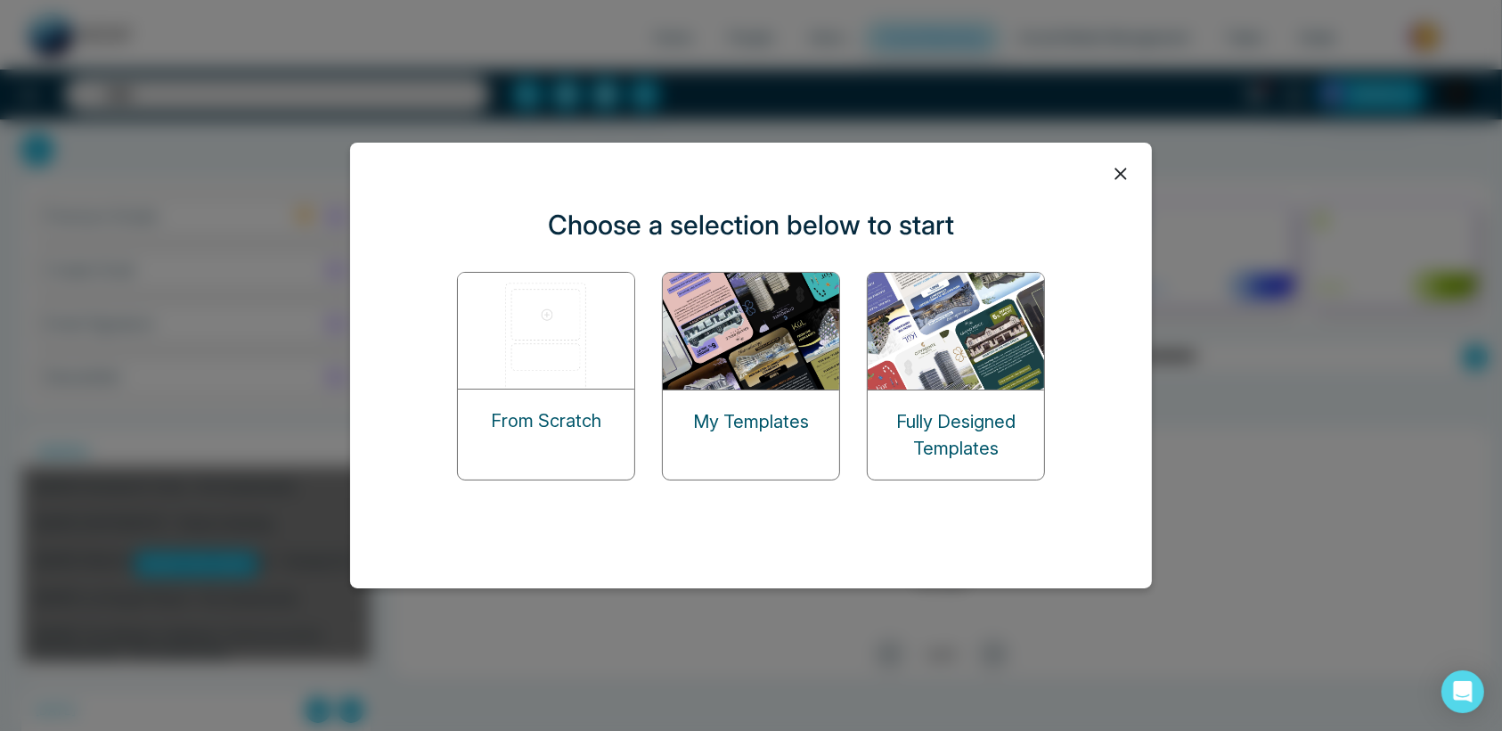
click at [781, 337] on img at bounding box center [752, 331] width 178 height 117
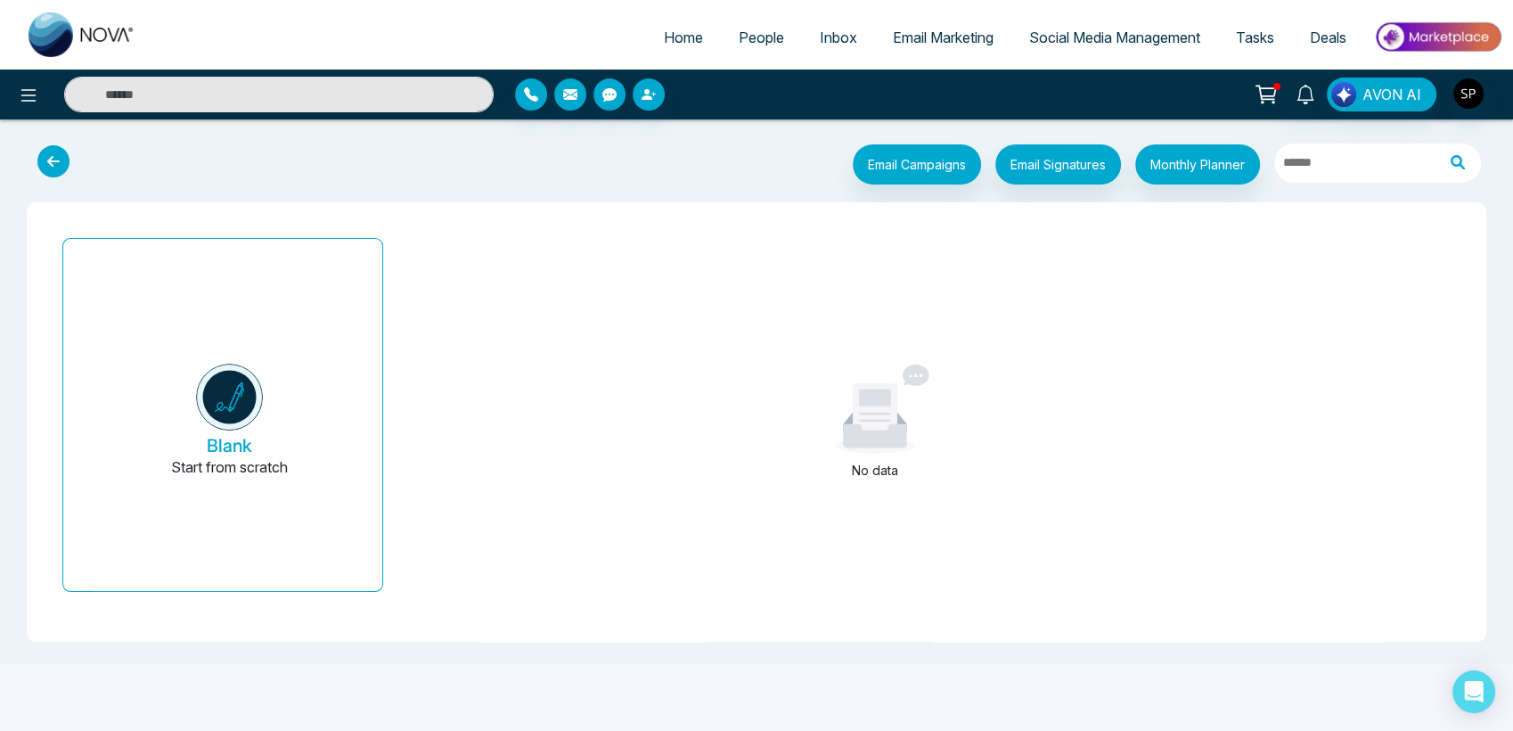
click at [56, 164] on icon at bounding box center [53, 161] width 32 height 32
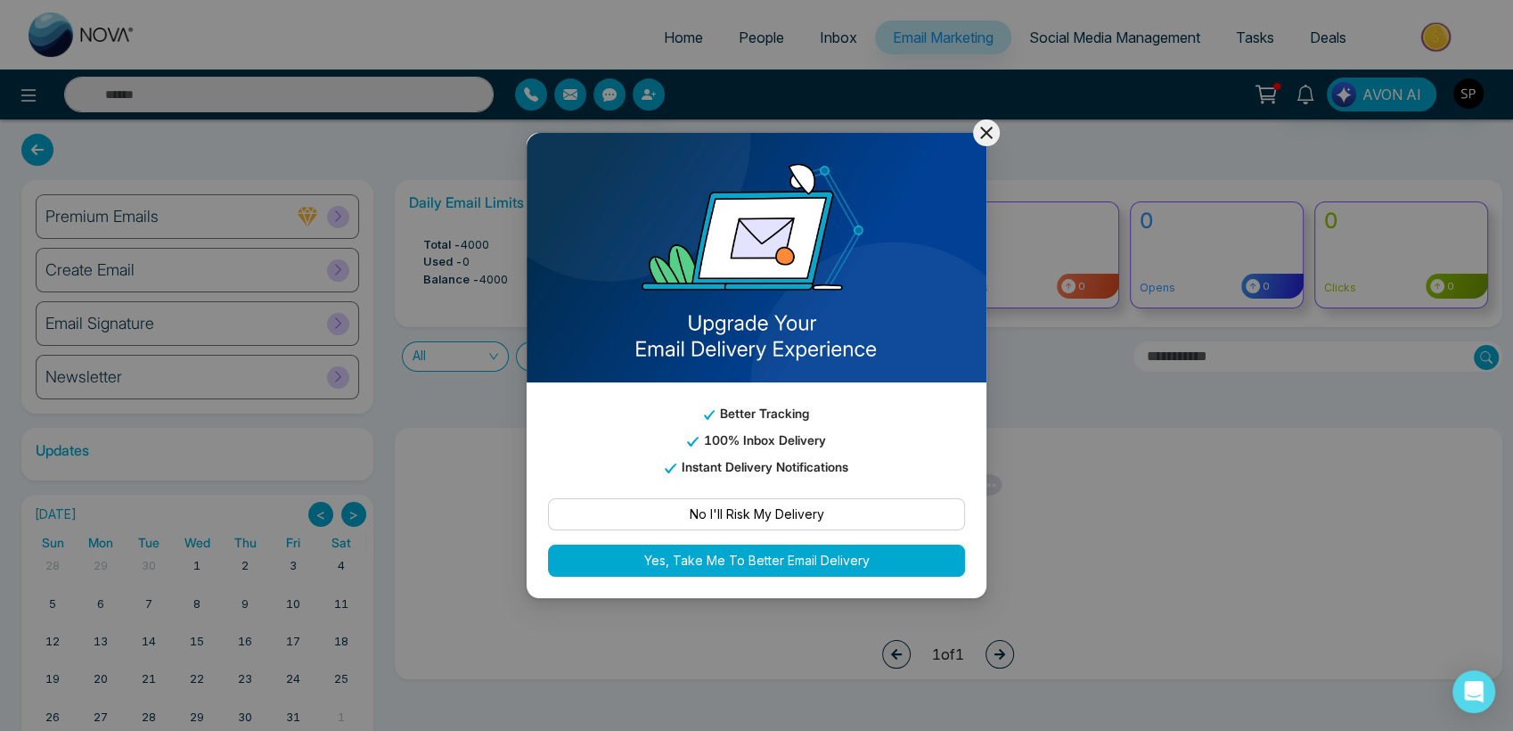
click at [981, 140] on icon at bounding box center [986, 132] width 21 height 21
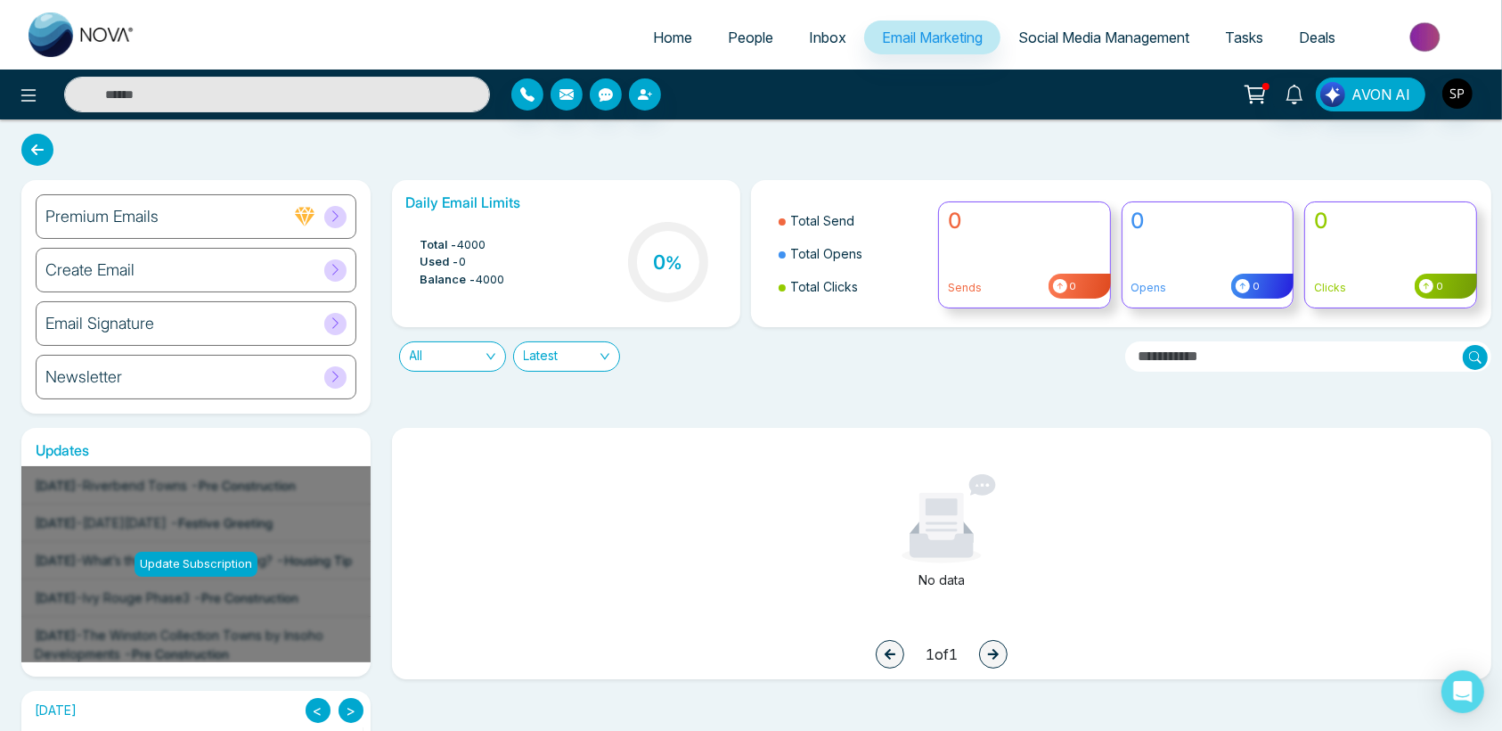
click at [1075, 39] on span "Social Media Management" at bounding box center [1103, 38] width 171 height 18
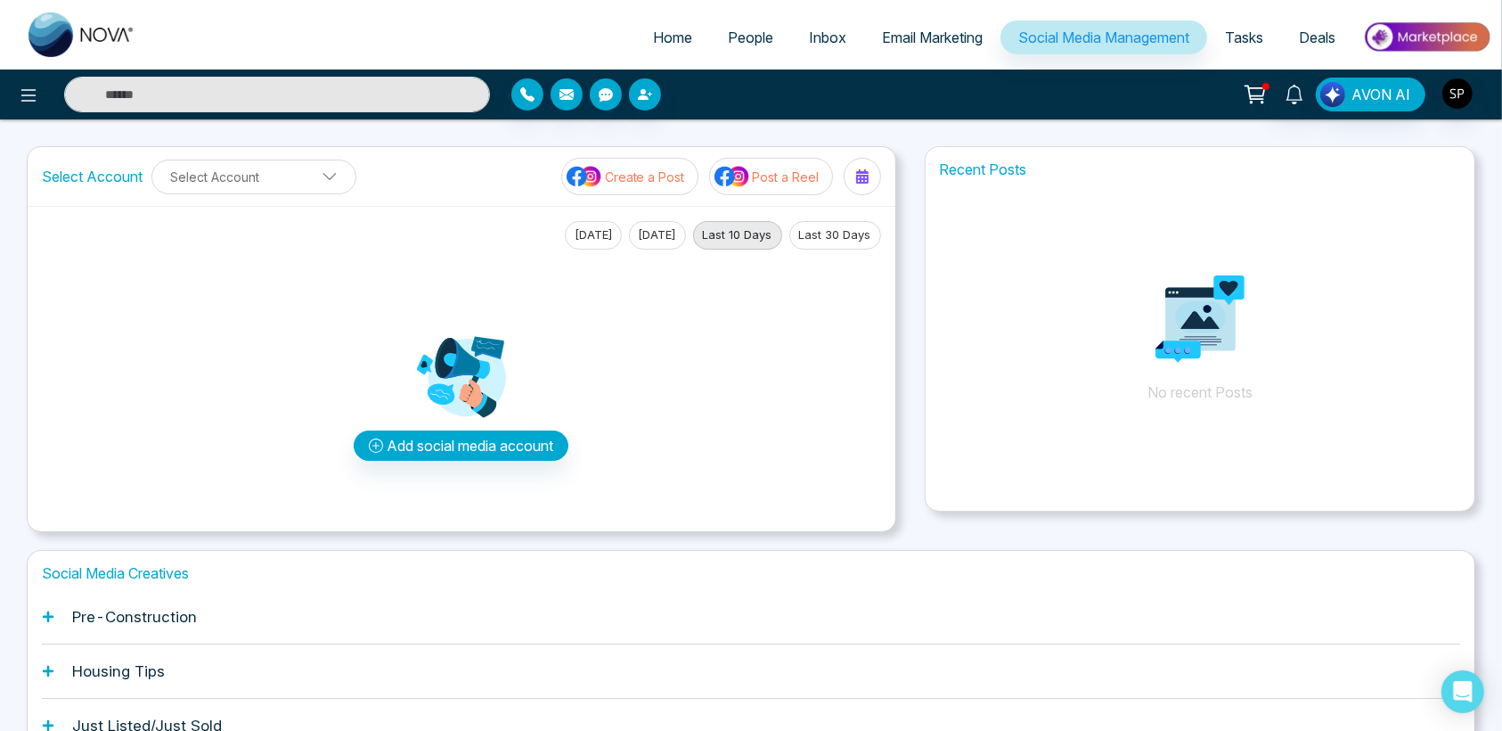
click at [1231, 34] on span "Tasks" at bounding box center [1244, 38] width 38 height 18
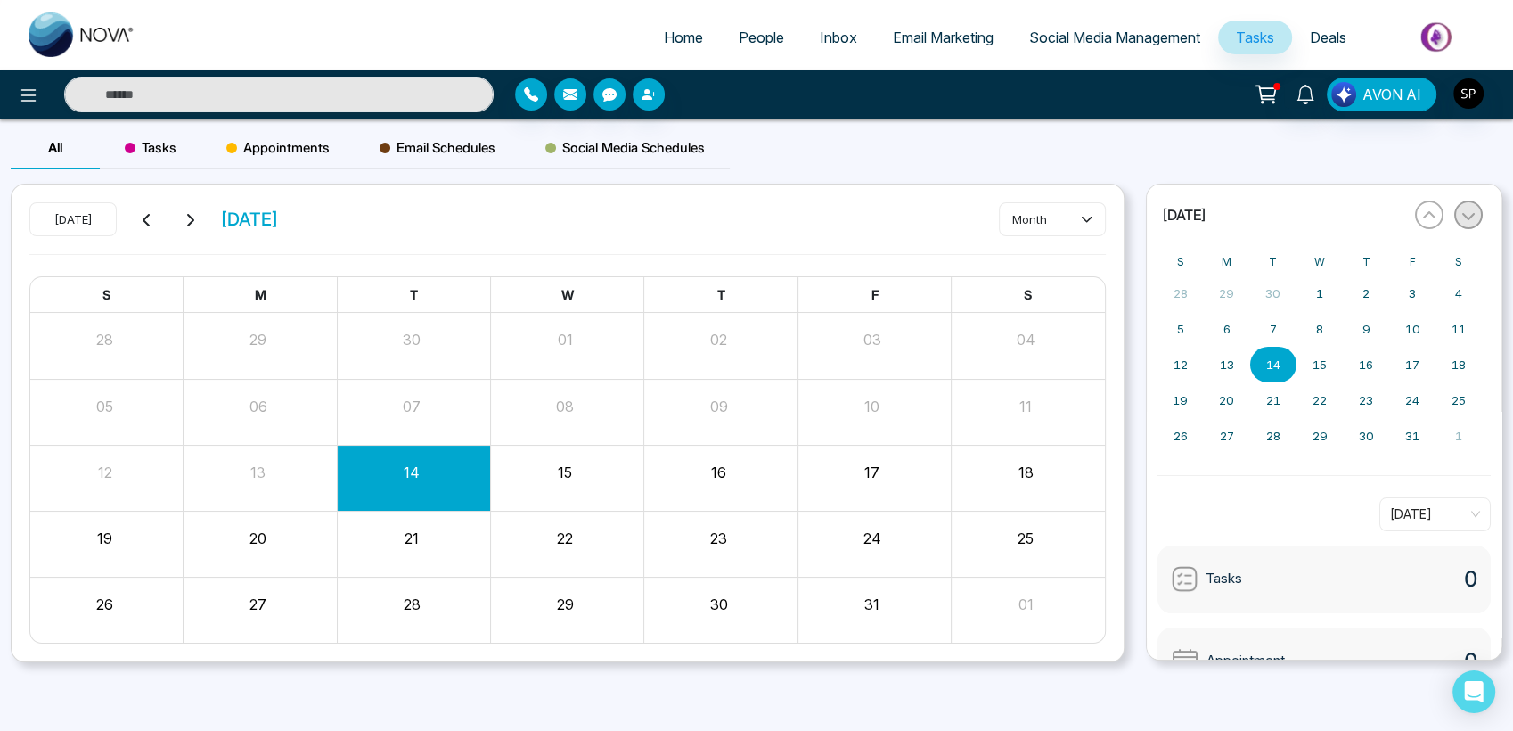
click at [1466, 214] on icon "button" at bounding box center [1468, 215] width 14 height 14
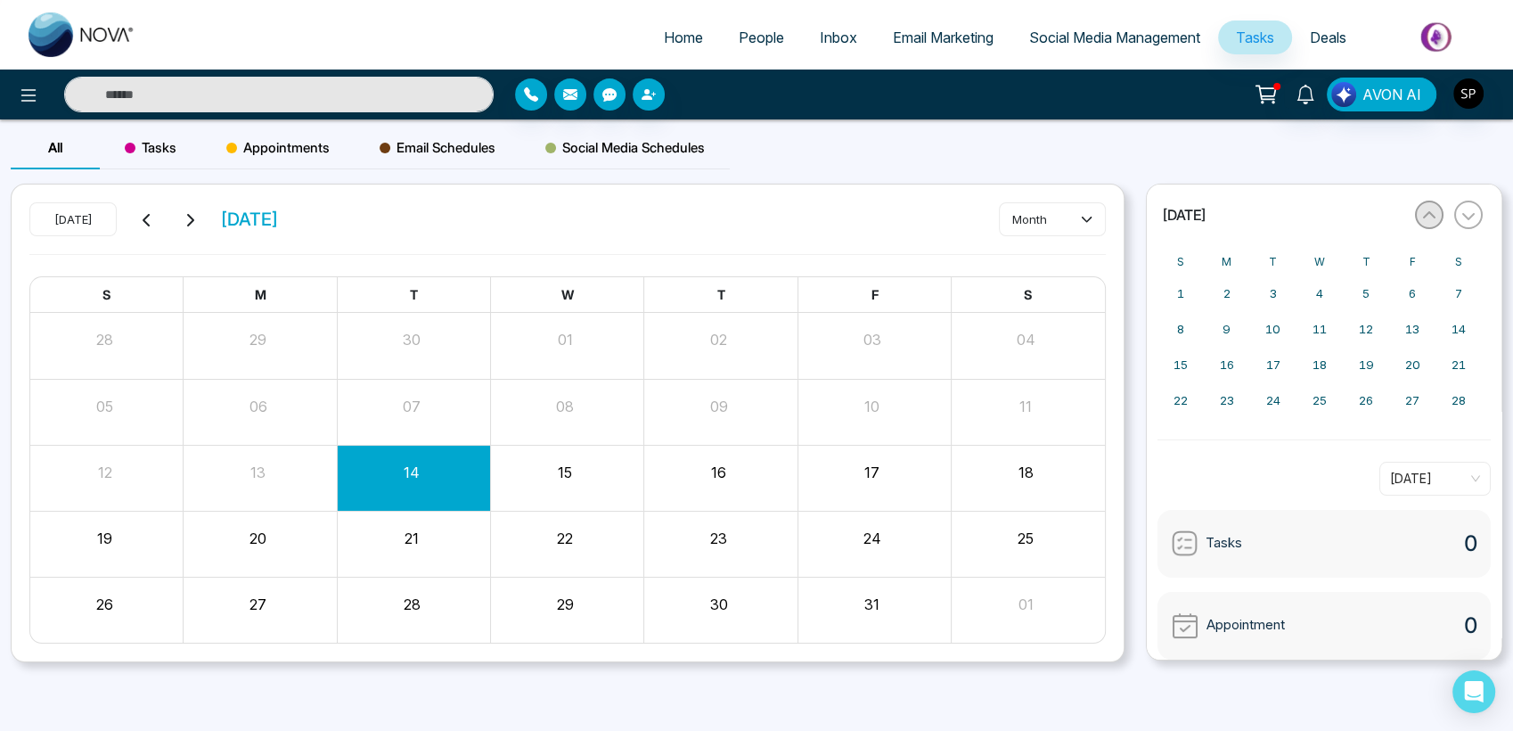
click at [1427, 218] on icon "button" at bounding box center [1429, 215] width 14 height 14
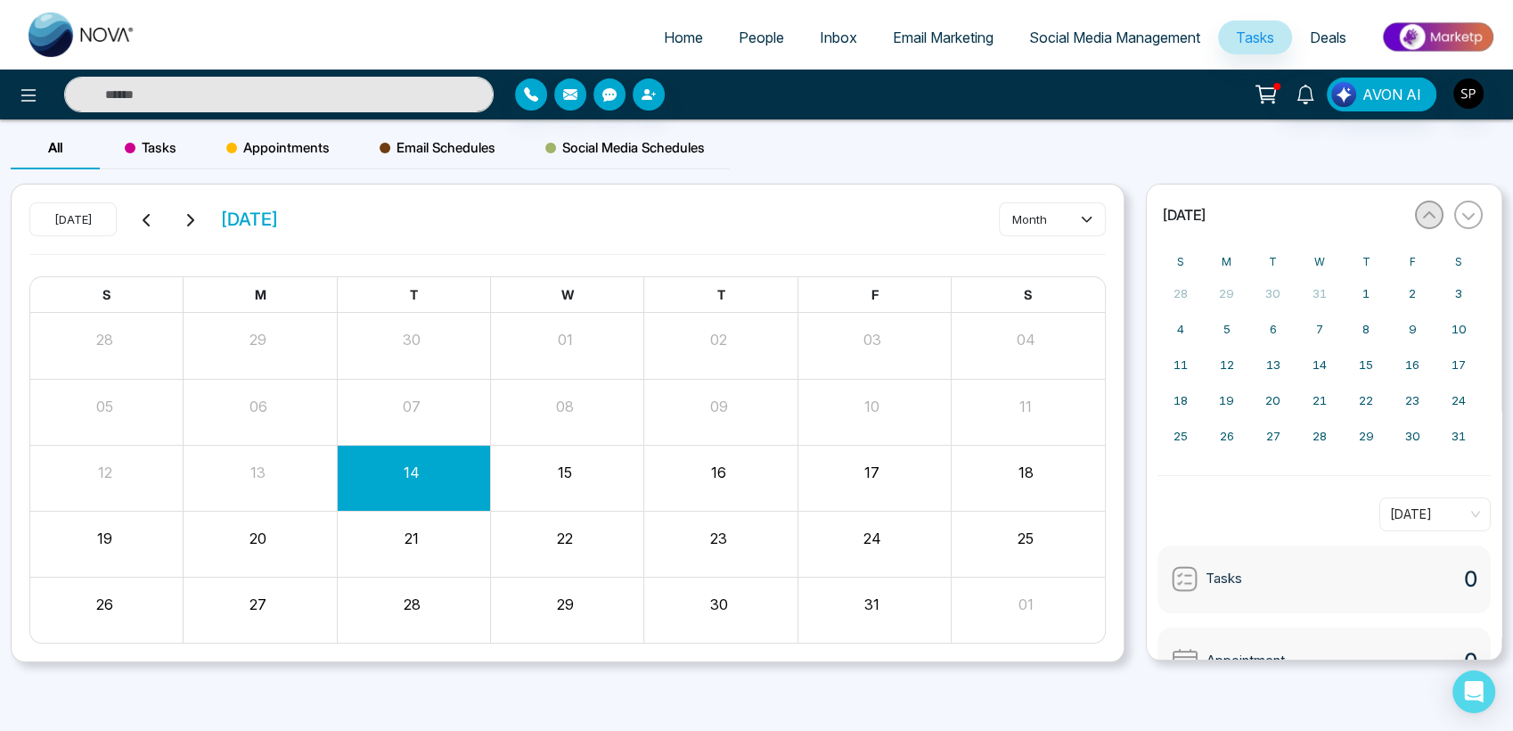
click at [1427, 218] on icon "button" at bounding box center [1429, 215] width 14 height 14
click at [1468, 217] on icon "button" at bounding box center [1468, 216] width 12 height 7
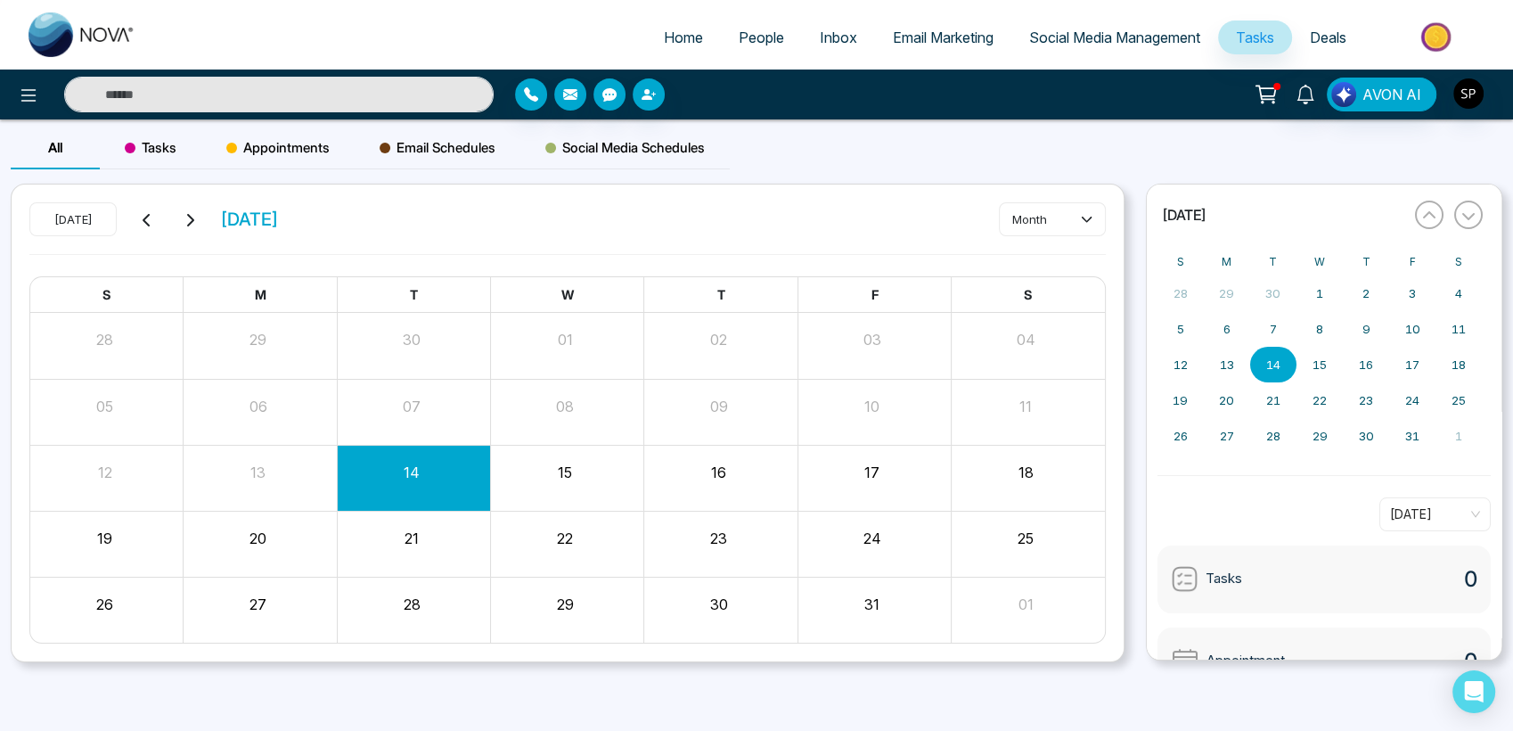
click at [1288, 162] on div "All Tasks Appointments Email Schedules Social Media Schedules" at bounding box center [756, 155] width 1513 height 57
click at [1454, 89] on img "button" at bounding box center [1468, 93] width 30 height 30
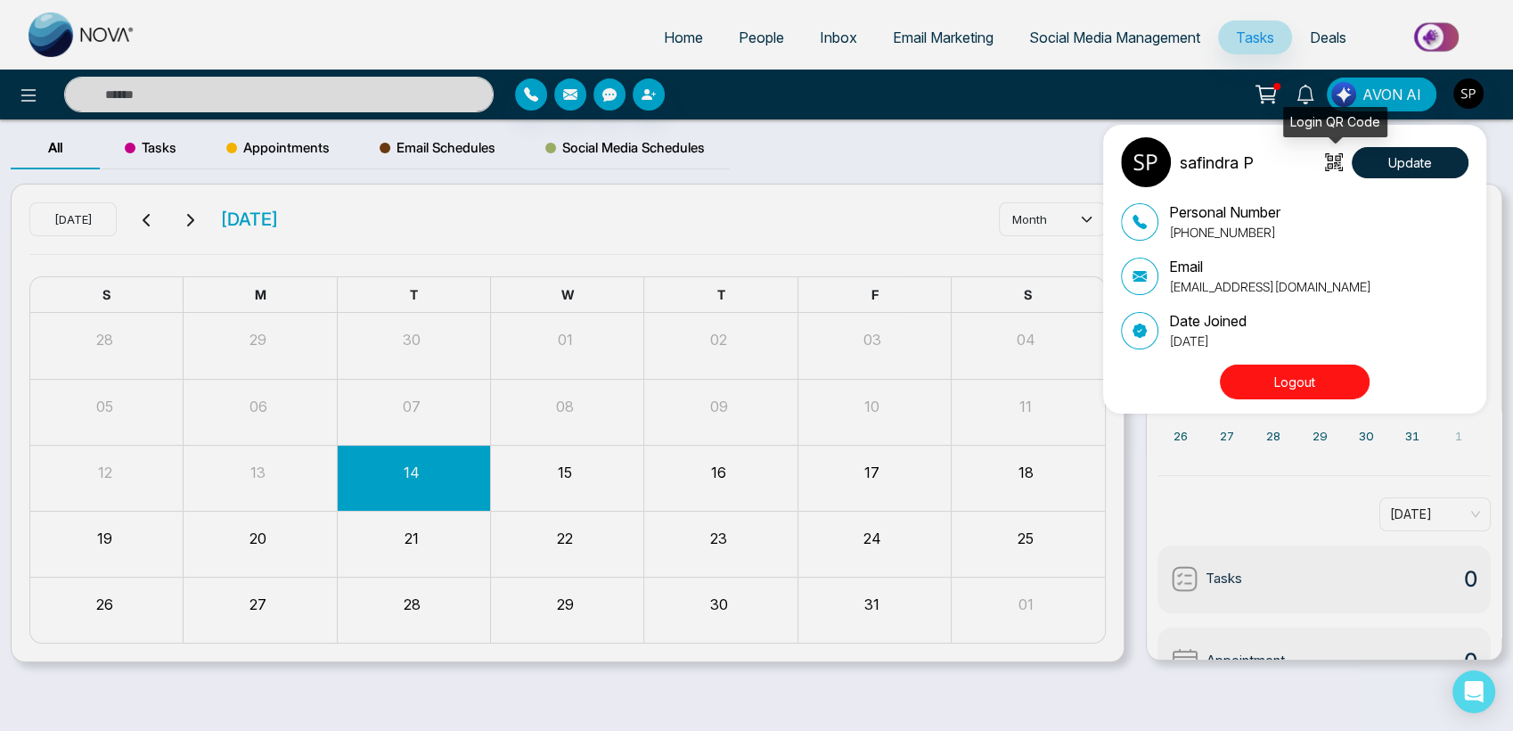
click at [1343, 164] on icon at bounding box center [1334, 162] width 18 height 18
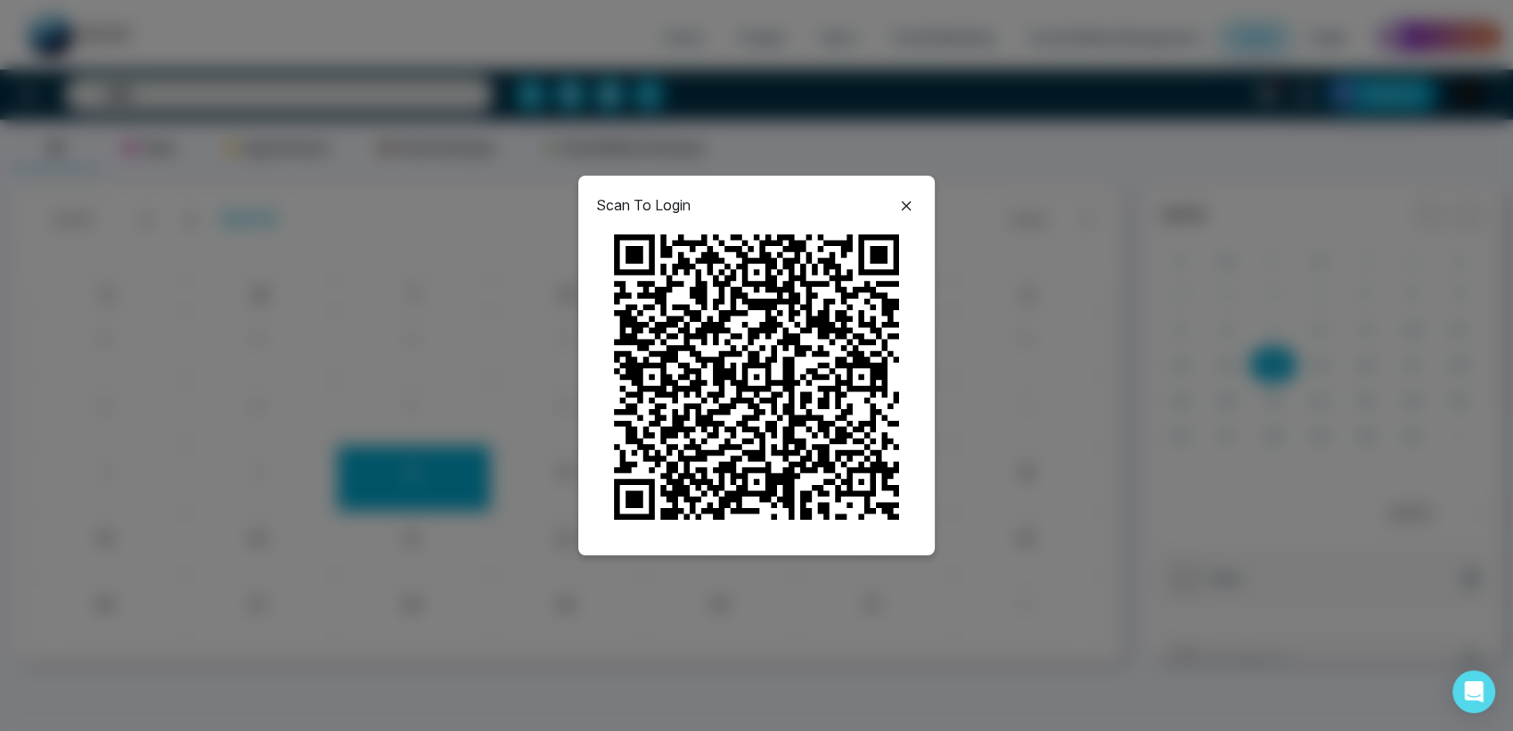
click at [909, 204] on icon at bounding box center [905, 205] width 21 height 21
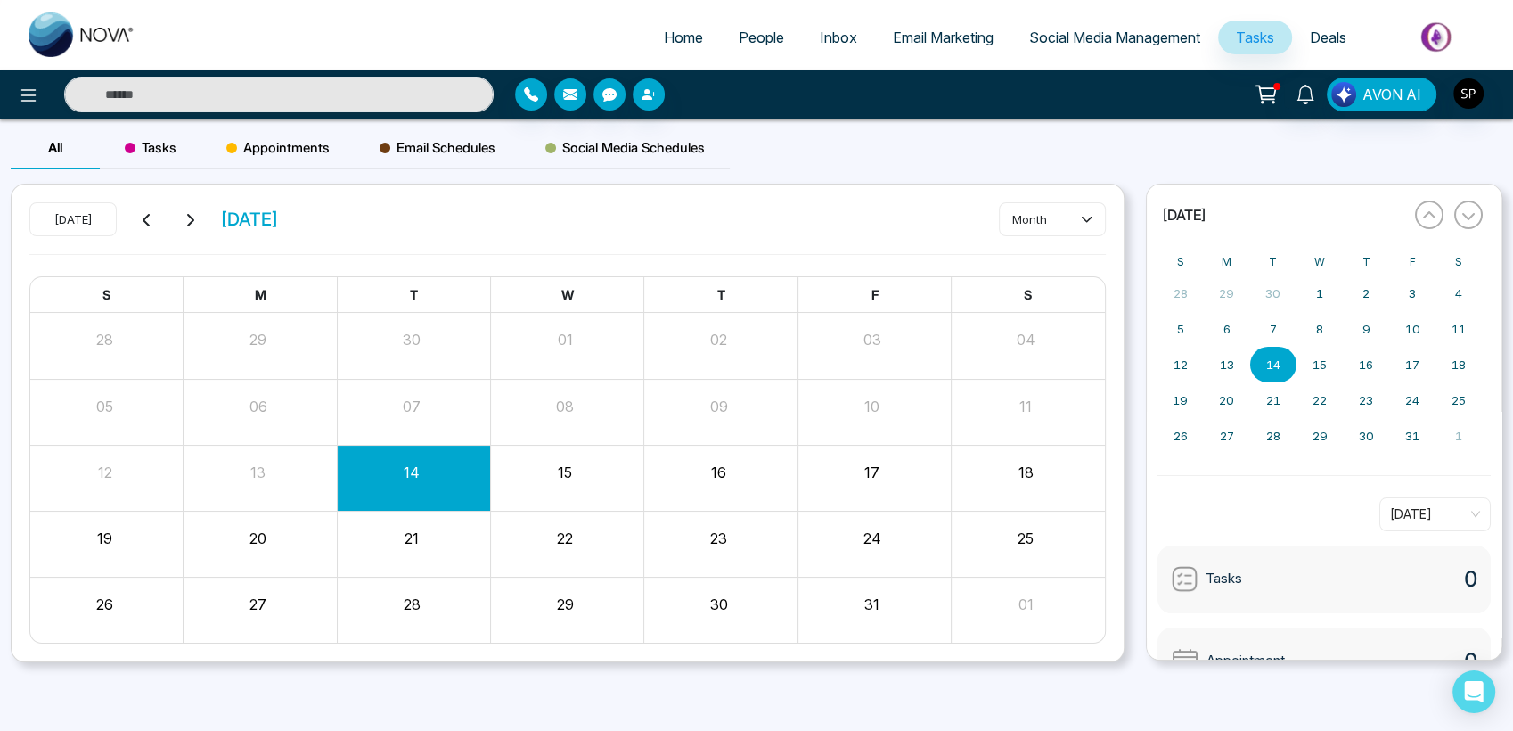
click at [756, 38] on span "People" at bounding box center [761, 38] width 45 height 18
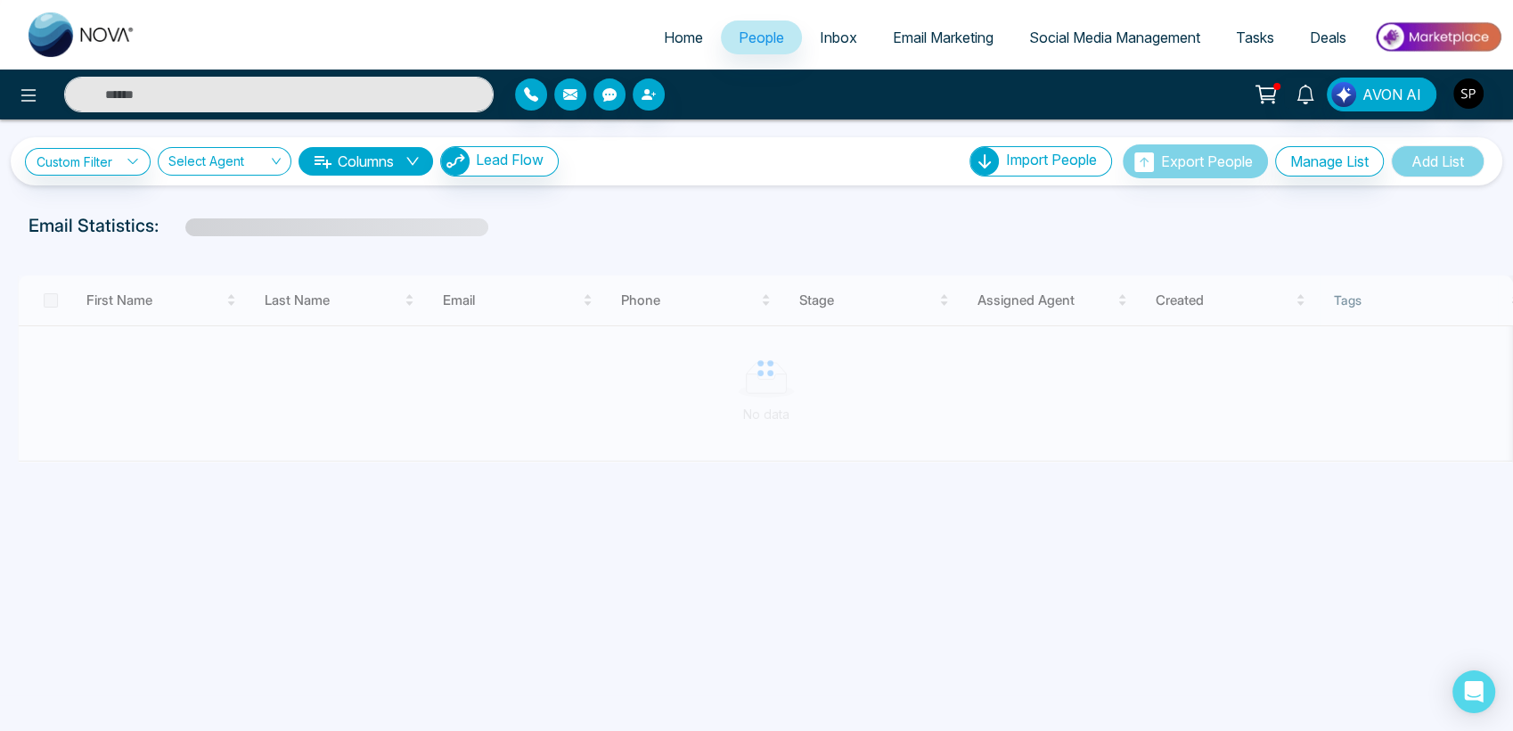
click at [838, 31] on span "Inbox" at bounding box center [838, 38] width 37 height 18
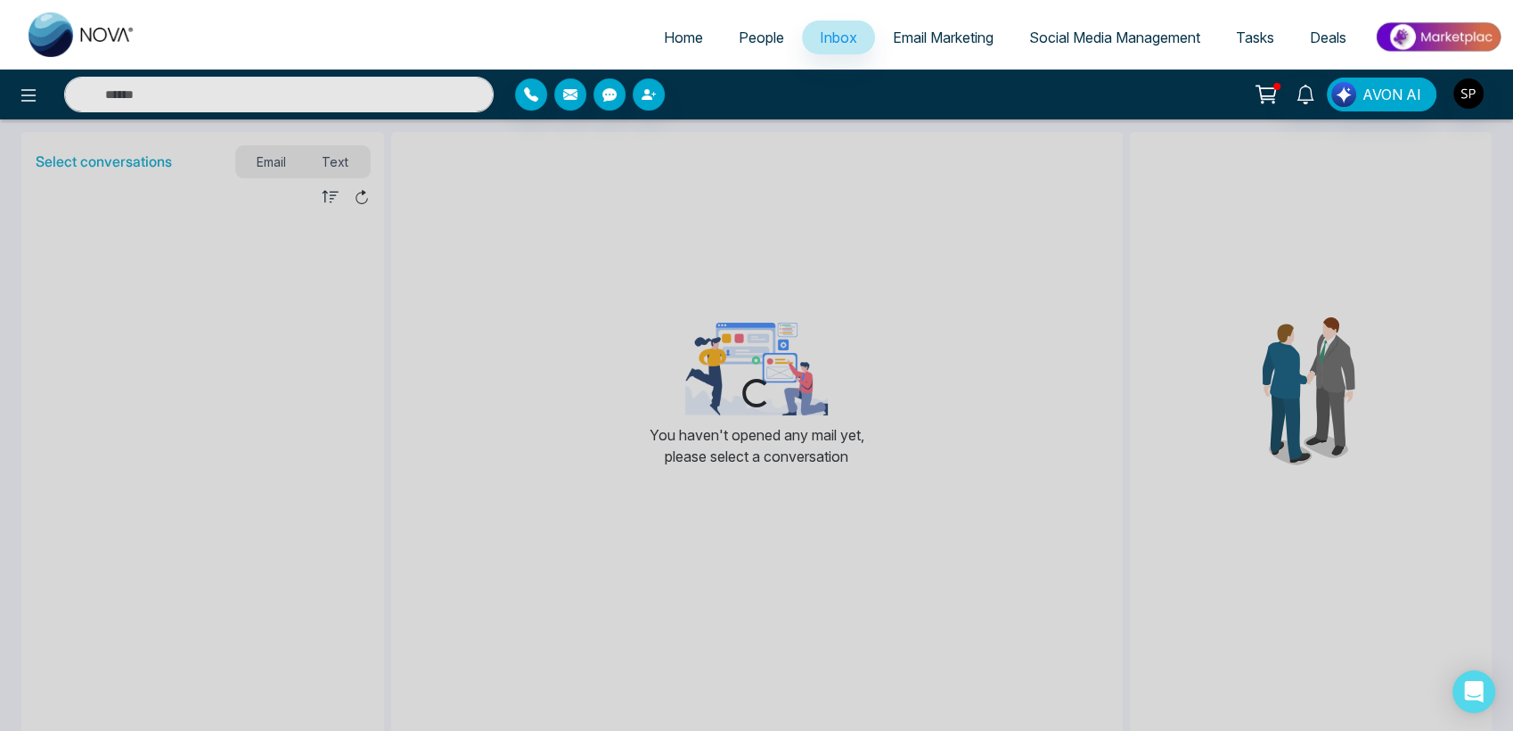
click at [926, 35] on span "Email Marketing" at bounding box center [943, 38] width 101 height 18
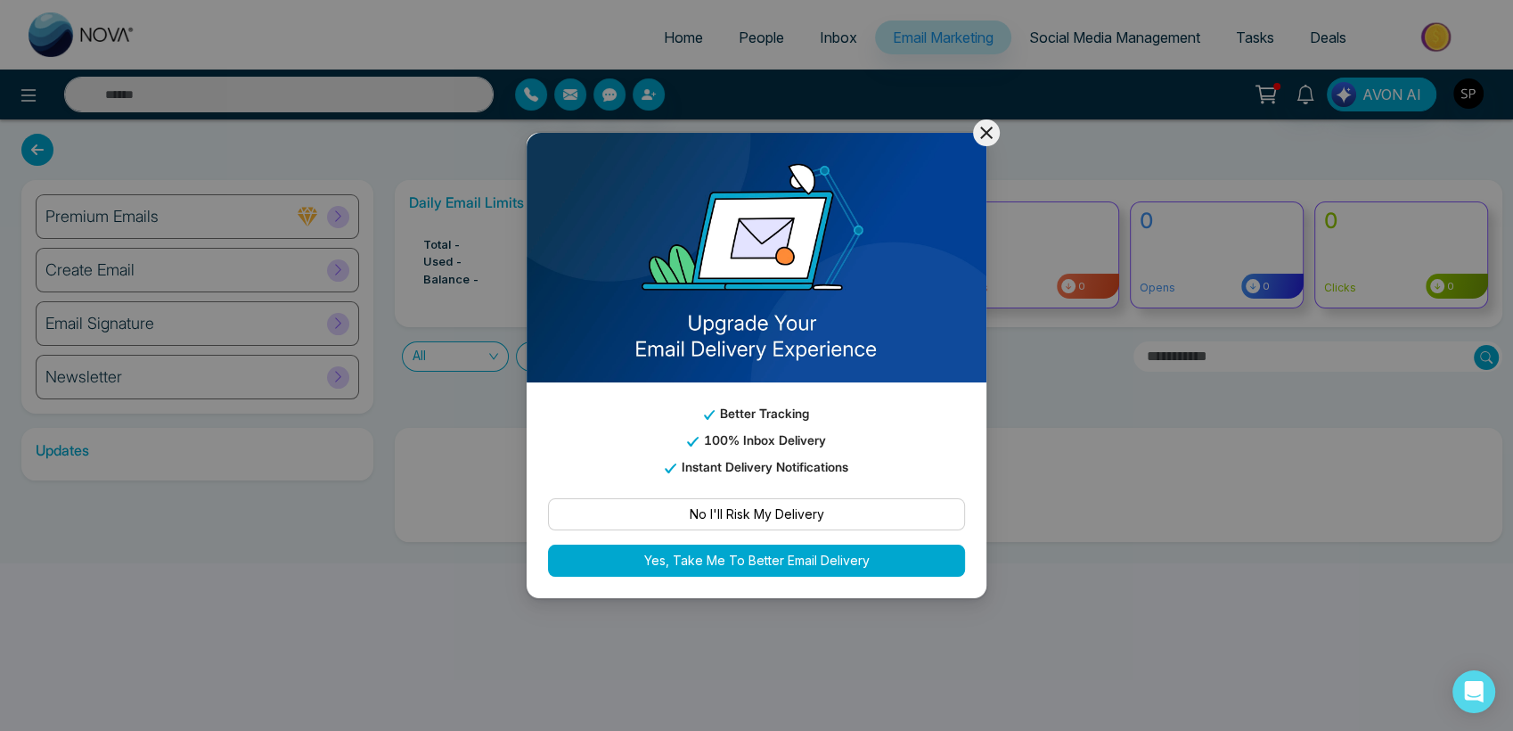
click at [987, 139] on icon at bounding box center [986, 132] width 21 height 21
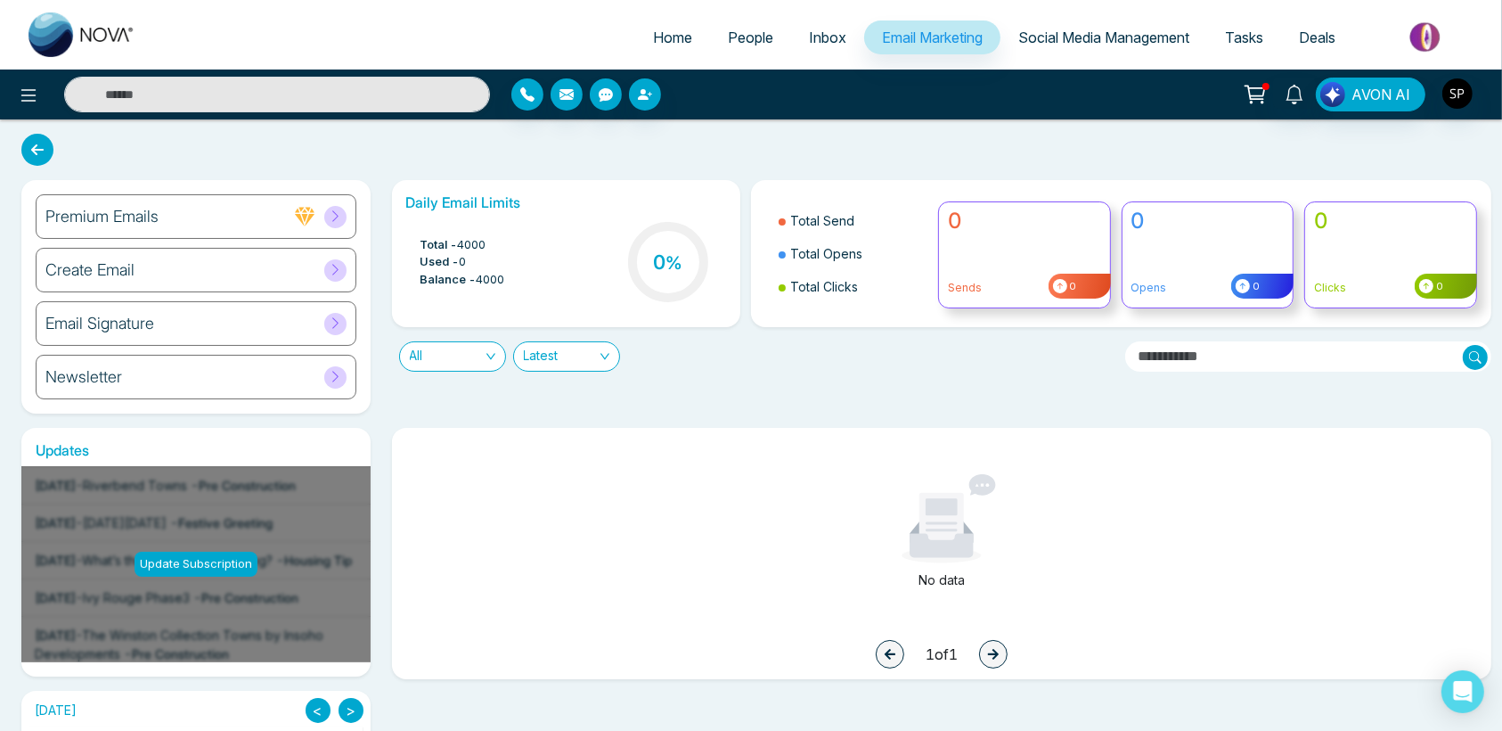
click at [1046, 36] on span "Social Media Management" at bounding box center [1103, 38] width 171 height 18
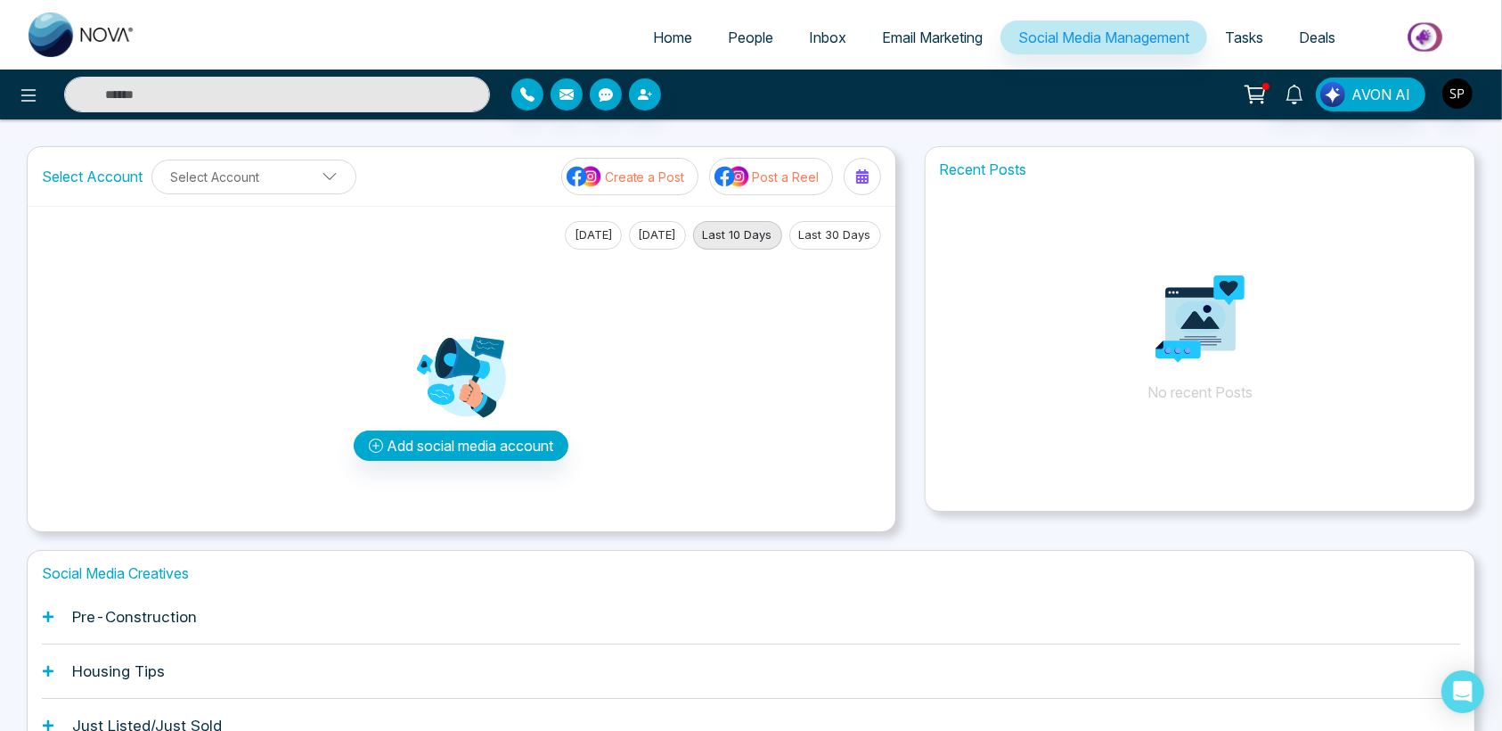
scroll to position [107, 0]
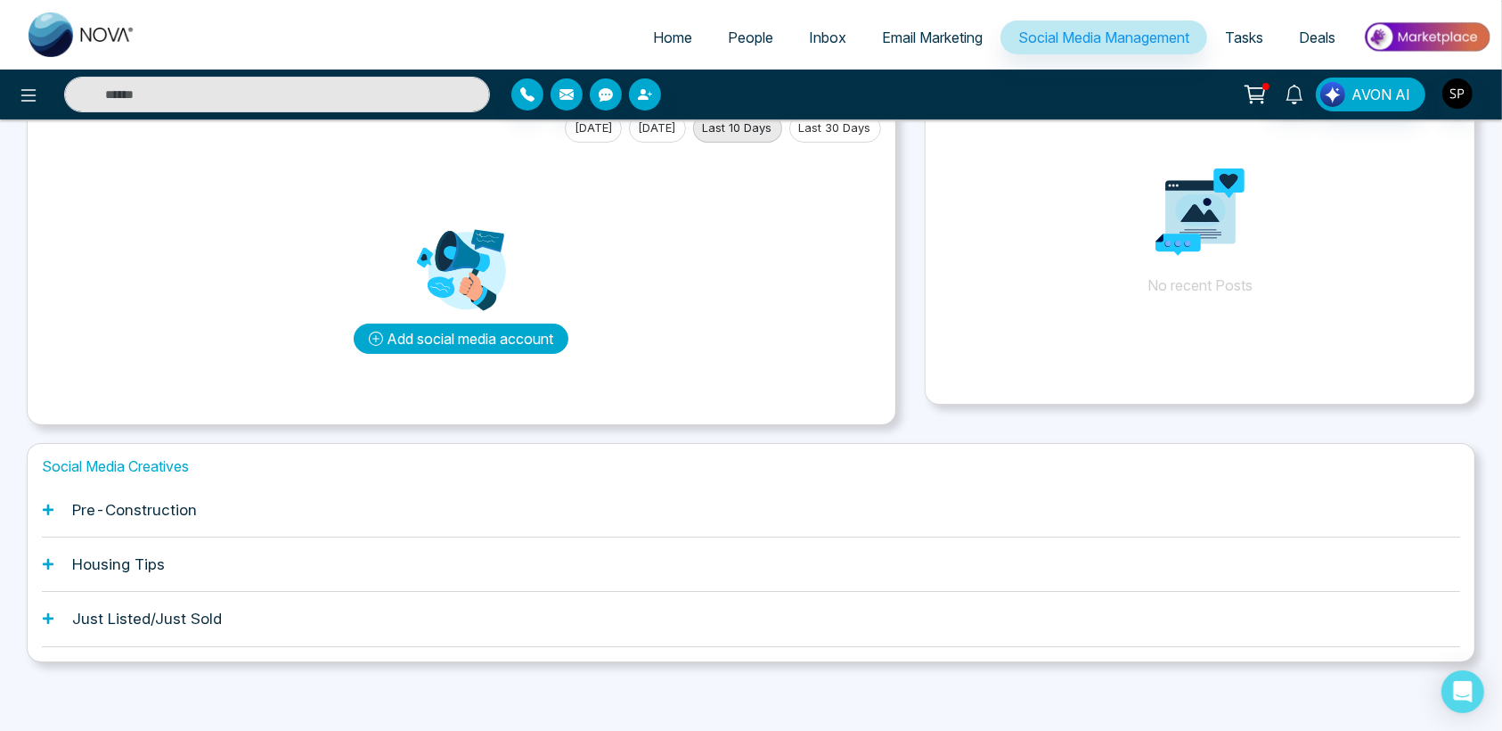
click at [409, 330] on button "Add social media account" at bounding box center [461, 338] width 215 height 30
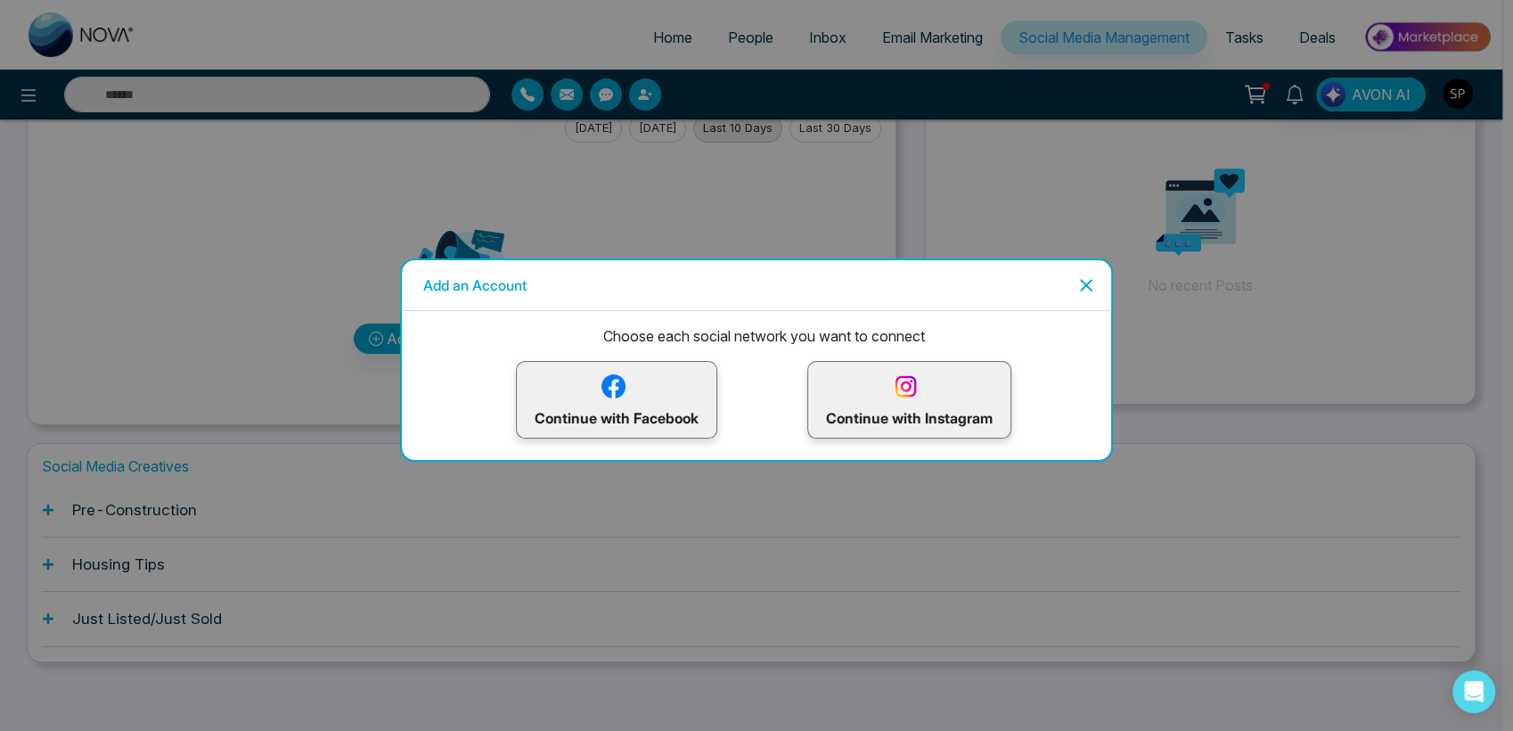
click at [1090, 274] on button "Close" at bounding box center [1082, 285] width 29 height 29
